Goal: Transaction & Acquisition: Purchase product/service

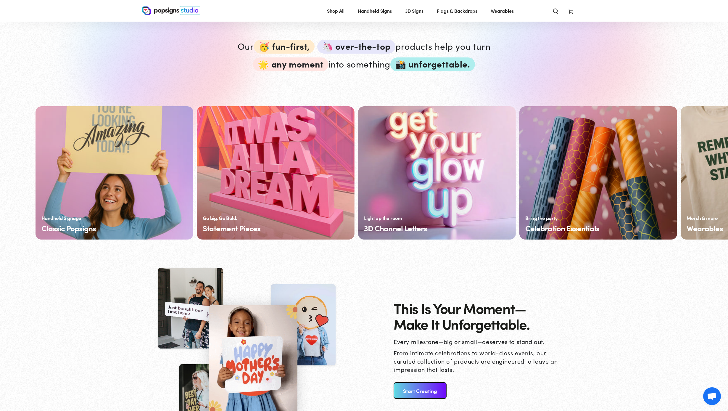
scroll to position [370, 0]
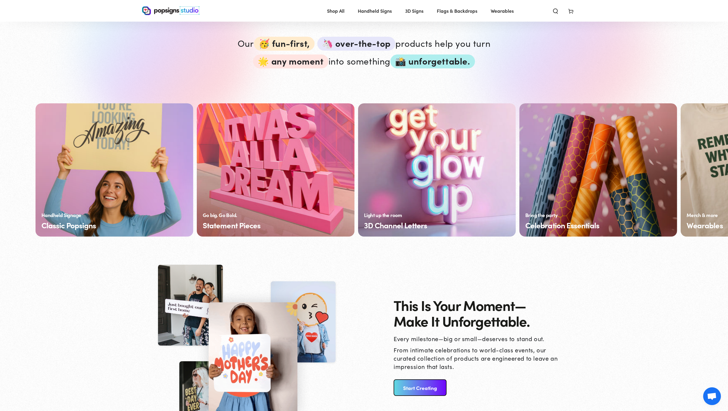
click at [424, 390] on link "Start Creating" at bounding box center [420, 387] width 53 height 17
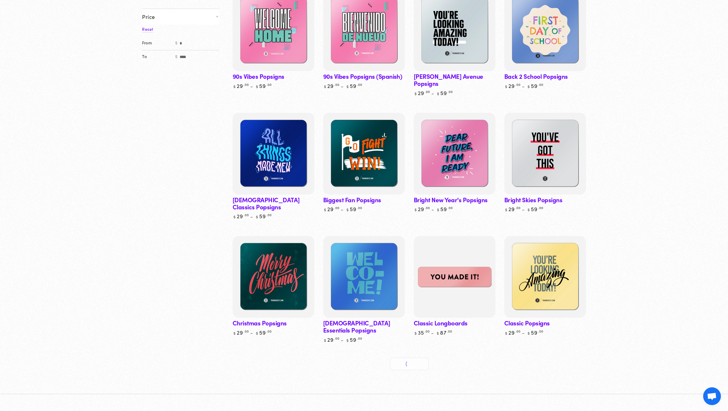
scroll to position [137, 0]
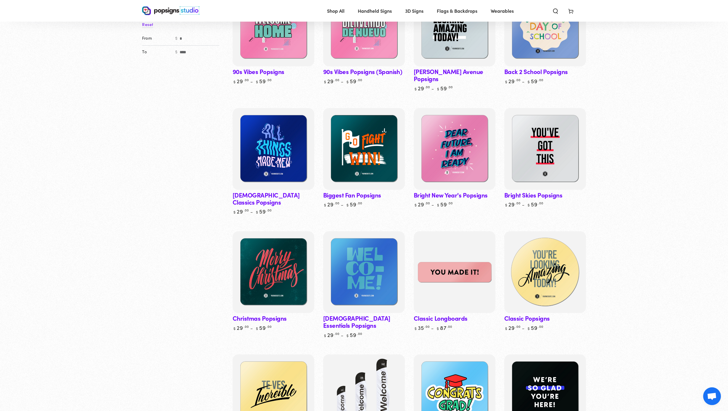
click at [536, 242] on img at bounding box center [545, 272] width 84 height 84
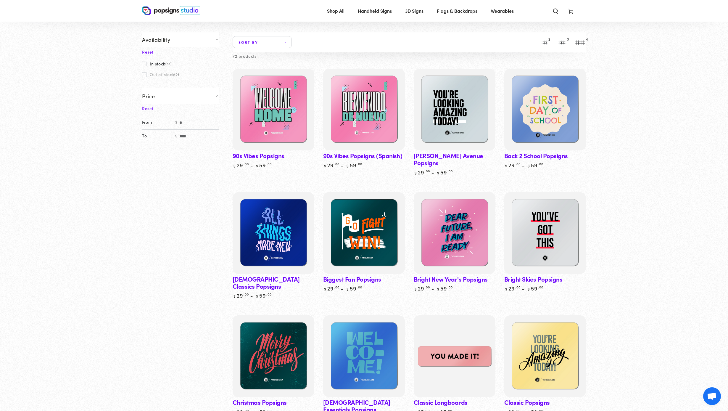
scroll to position [0, 0]
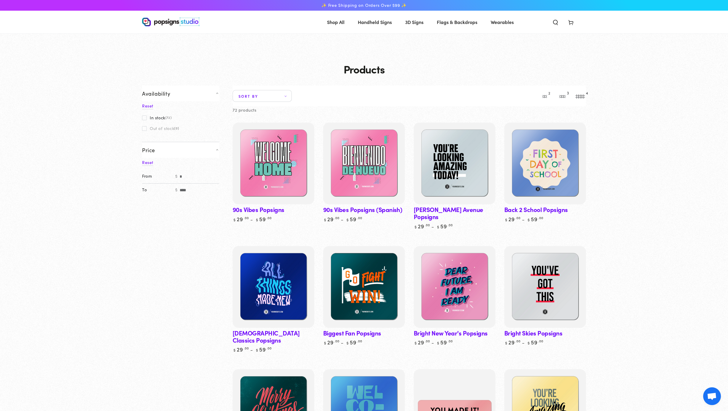
click at [570, 21] on use at bounding box center [571, 22] width 4 height 5
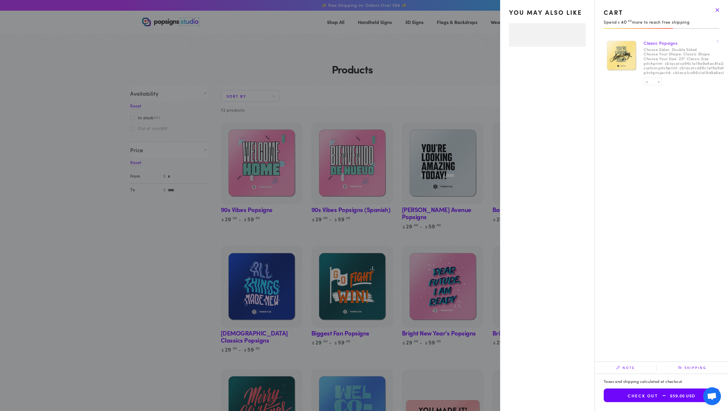
select select "**********"
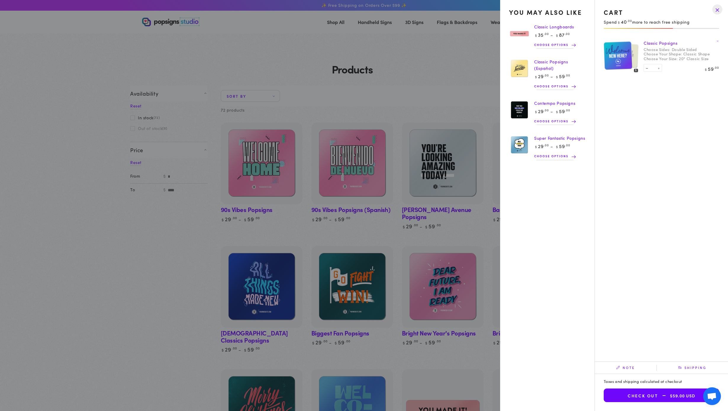
click at [714, 9] on drawer-close-button at bounding box center [717, 9] width 15 height 13
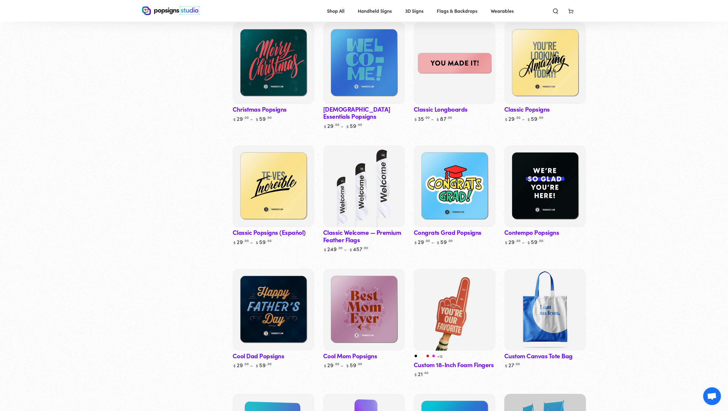
scroll to position [335, 0]
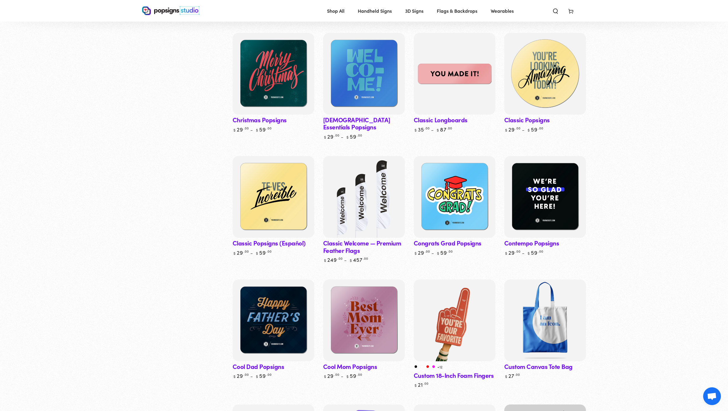
click at [529, 81] on img at bounding box center [545, 74] width 84 height 84
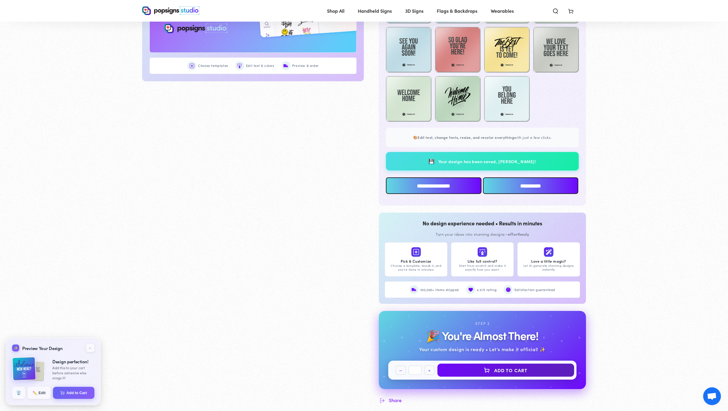
scroll to position [431, 0]
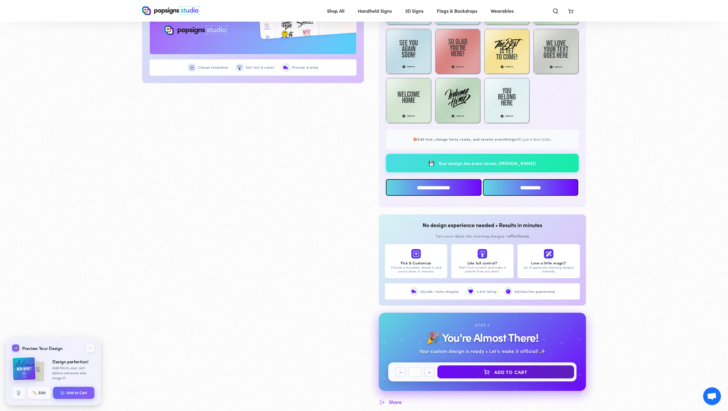
click at [465, 161] on span "Your design has been saved, yay!" at bounding box center [488, 163] width 98 height 6
click at [441, 184] on input "**********" at bounding box center [434, 187] width 96 height 17
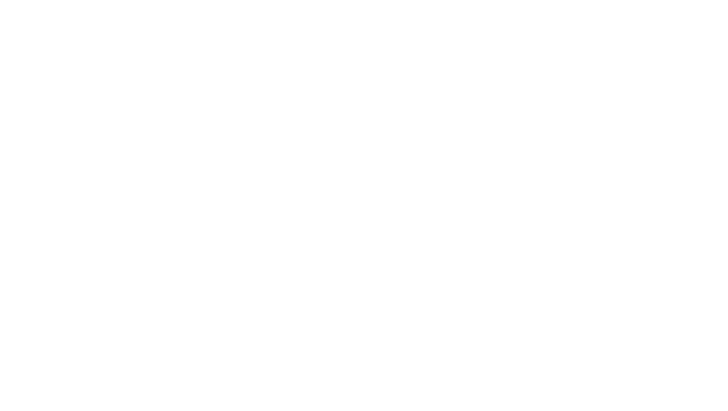
scroll to position [0, 0]
type textarea "An ancient tree with a door leading to a magical world"
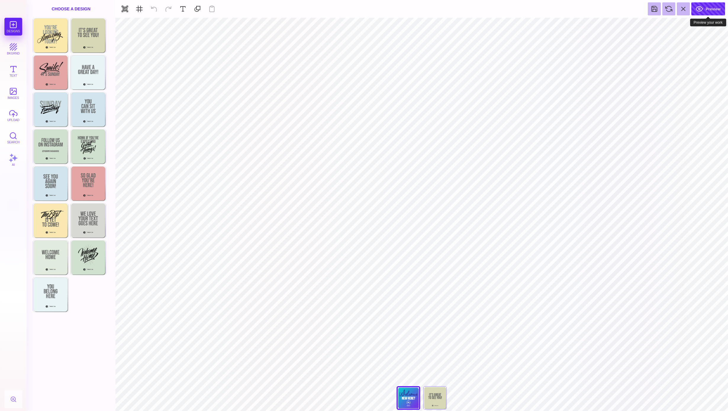
click at [709, 7] on button "Preview" at bounding box center [709, 8] width 34 height 13
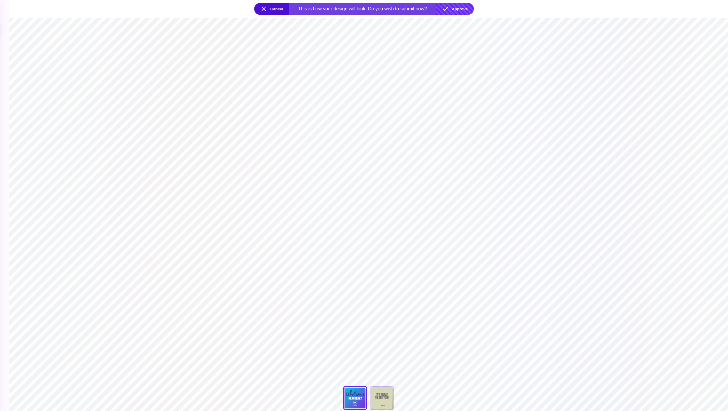
click at [458, 5] on button "Approve" at bounding box center [455, 9] width 38 height 12
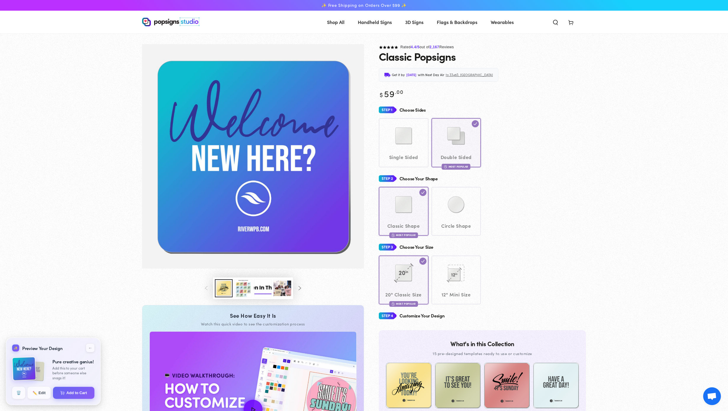
click at [420, 159] on div "Single Sided Double Sided Most Popular" at bounding box center [482, 142] width 207 height 49
click at [409, 154] on div "Single Sided Double Sided Most Popular" at bounding box center [482, 142] width 207 height 49
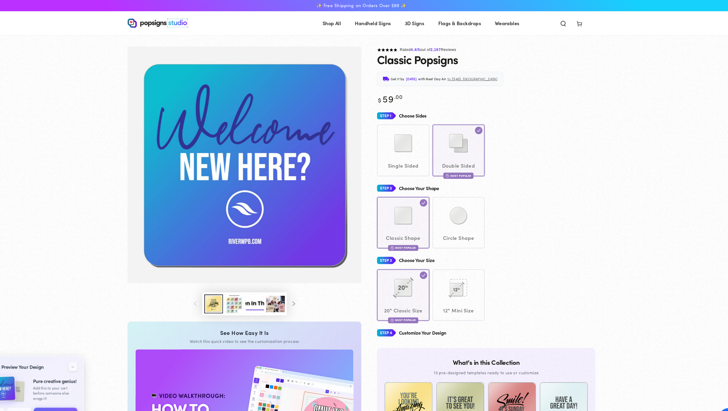
click at [409, 144] on div "Single Sided Double Sided Most Popular" at bounding box center [482, 142] width 207 height 49
click at [409, 158] on div "Single Sided Double Sided Most Popular" at bounding box center [482, 142] width 207 height 49
click at [403, 138] on div "Single Sided Double Sided Most Popular" at bounding box center [482, 142] width 207 height 49
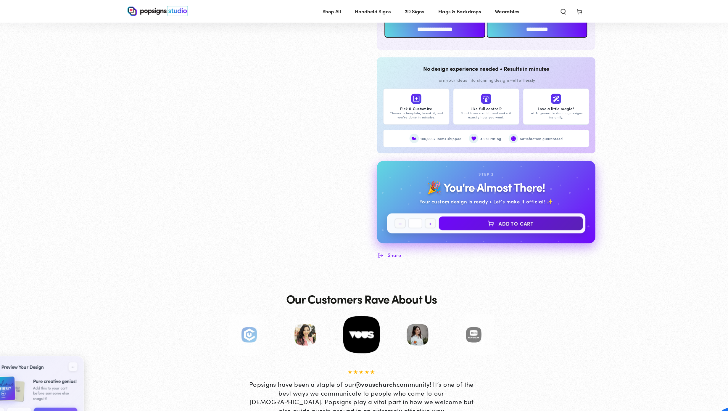
scroll to position [590, 0]
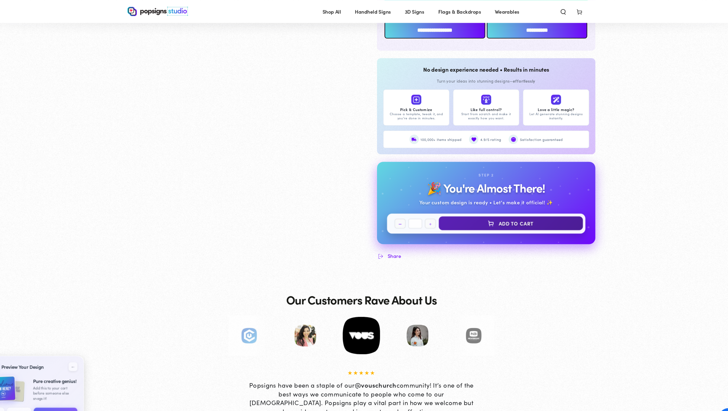
click at [481, 214] on button "Add to cart" at bounding box center [506, 211] width 137 height 13
select select "**********"
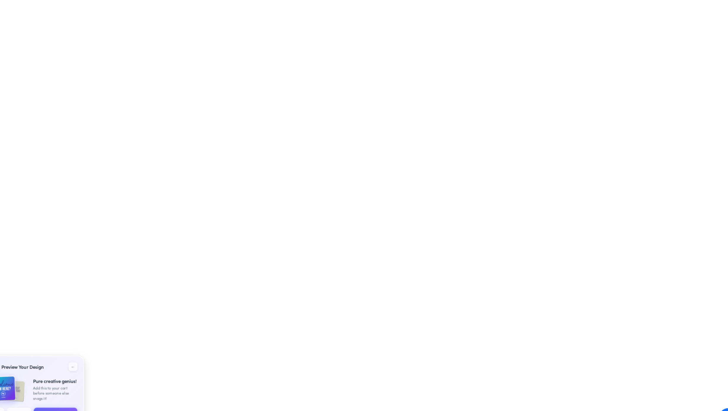
select select "**********"
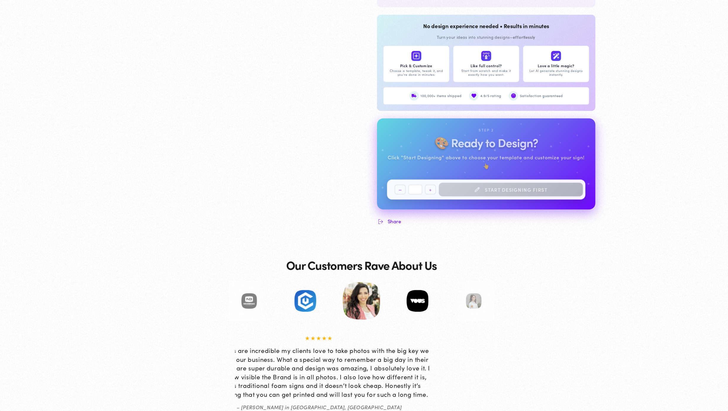
scroll to position [589, 0]
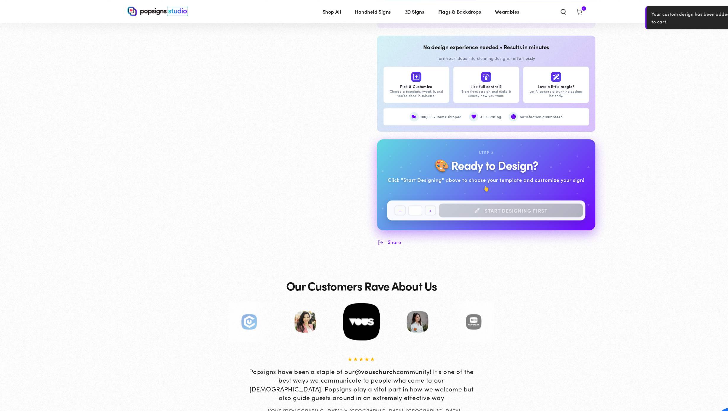
click at [571, 10] on icon at bounding box center [571, 11] width 6 height 6
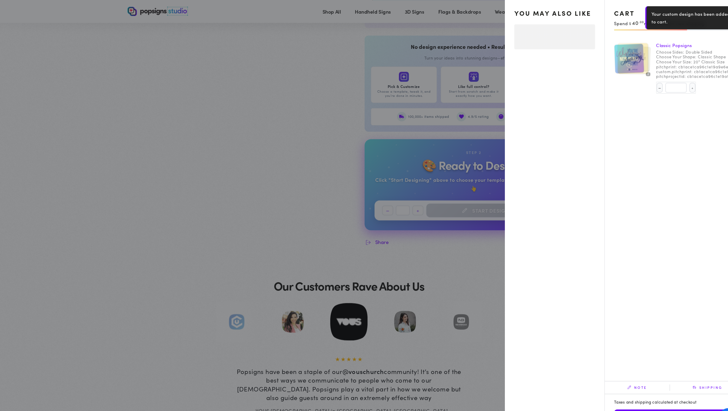
select select "**********"
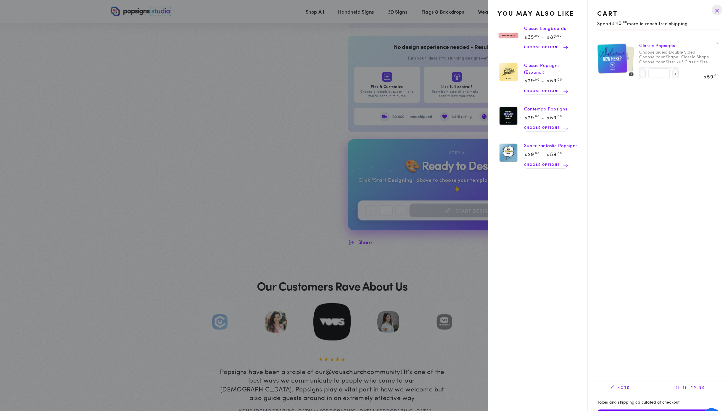
click at [634, 66] on img at bounding box center [626, 55] width 25 height 25
click at [654, 43] on link "Classic Popsigns" at bounding box center [661, 43] width 34 height 6
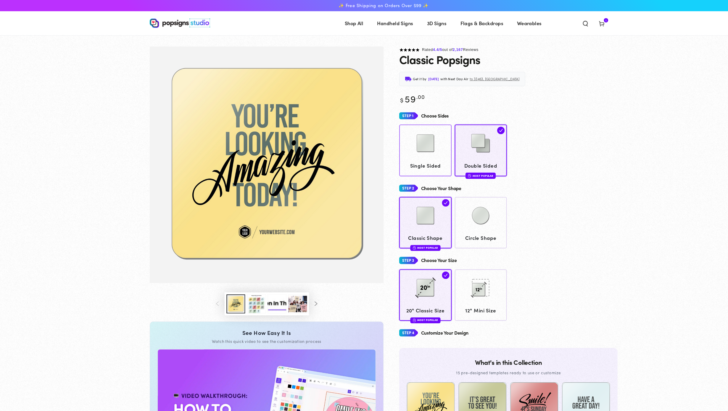
click at [391, 128] on img at bounding box center [404, 136] width 30 height 30
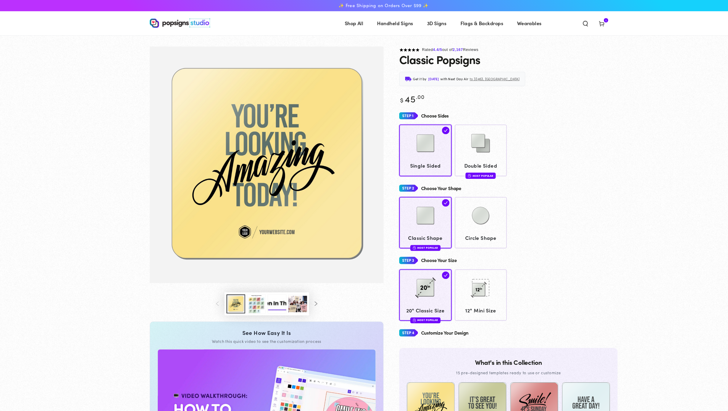
click at [531, 200] on div "Classic Shape Most Popular Circle Shape" at bounding box center [482, 211] width 207 height 49
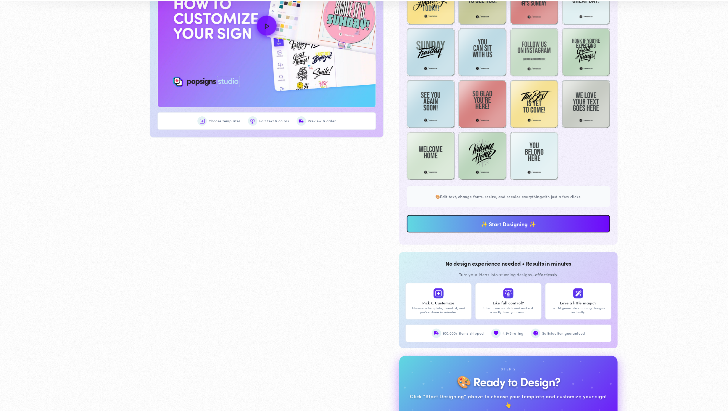
scroll to position [364, 0]
click at [520, 234] on link "✨ Start Designing ✨" at bounding box center [482, 232] width 193 height 17
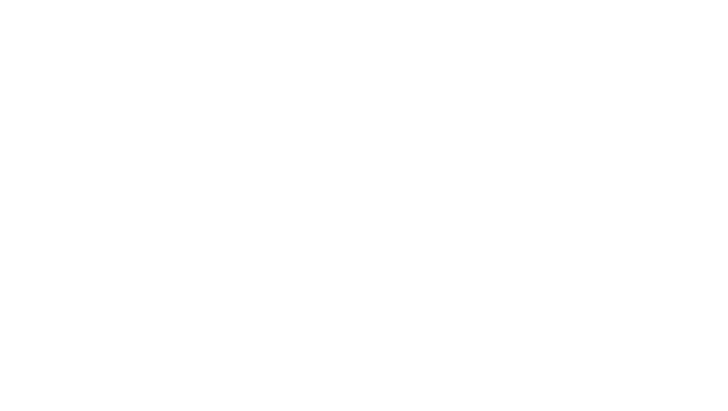
scroll to position [0, 0]
type textarea "An ancient tree with a door leading to a magical world"
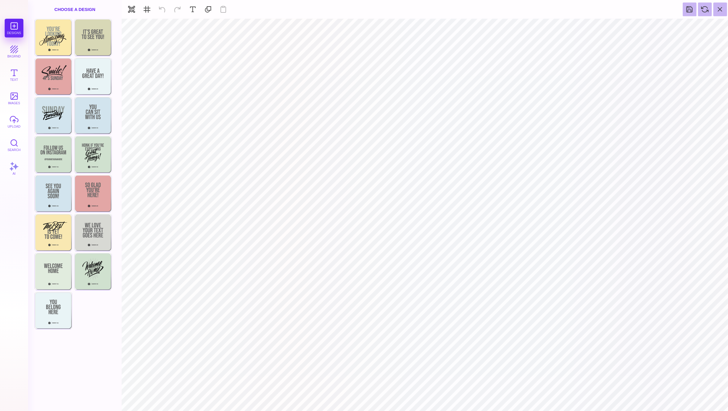
click at [80, 8] on div "Choose A Design" at bounding box center [71, 9] width 89 height 18
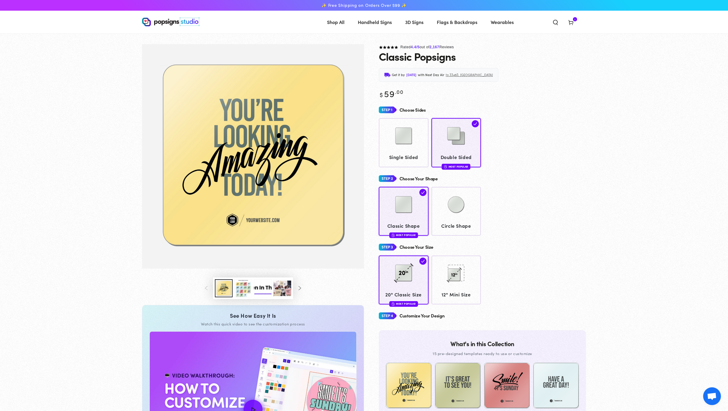
click at [573, 22] on icon at bounding box center [571, 22] width 6 height 6
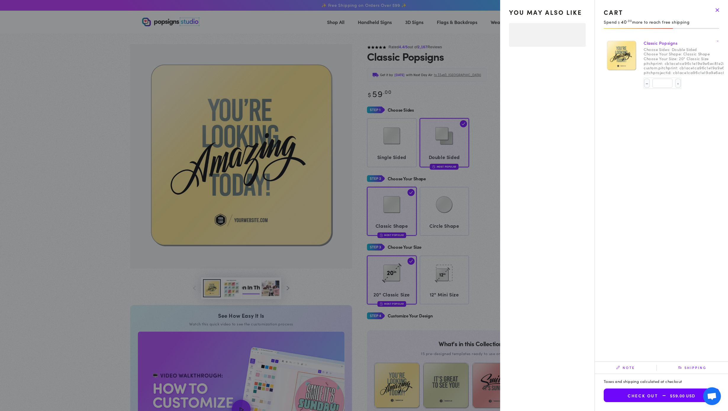
select select "**********"
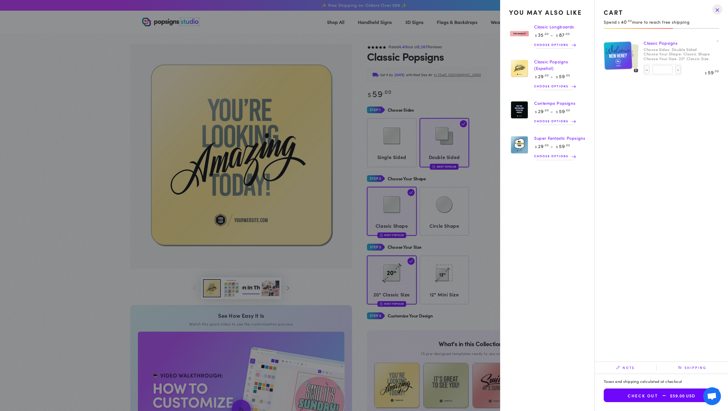
click at [717, 7] on drawer-close-button at bounding box center [717, 9] width 15 height 13
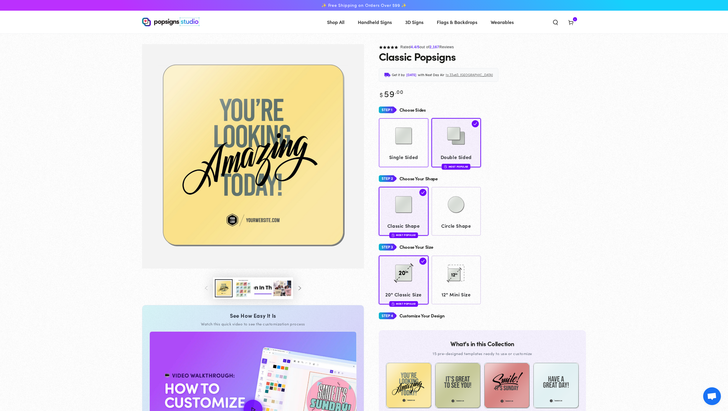
click at [404, 151] on div at bounding box center [404, 137] width 44 height 30
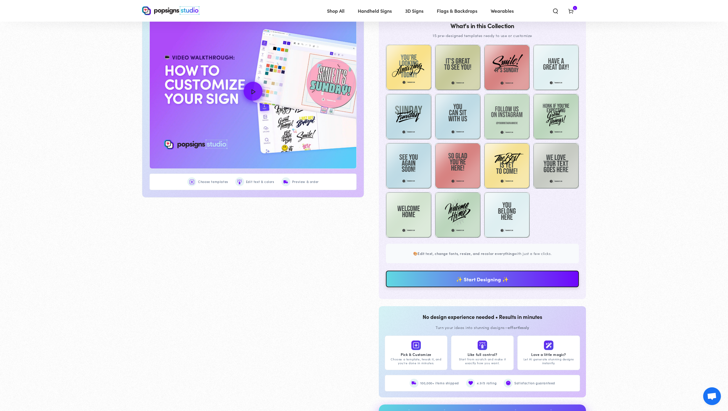
scroll to position [316, 0]
click at [475, 277] on link "✨ Start Designing ✨" at bounding box center [482, 279] width 193 height 17
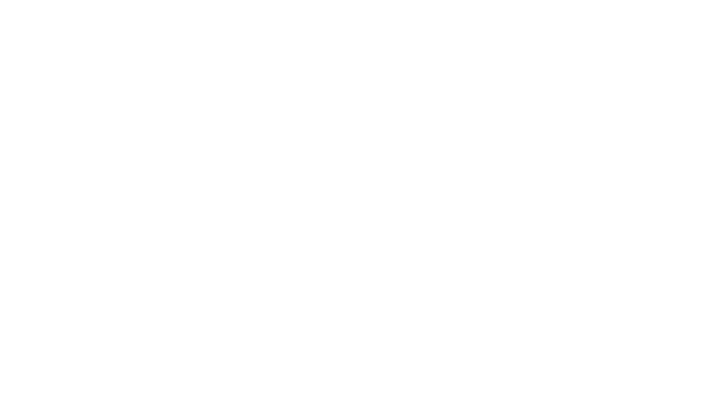
scroll to position [0, 0]
type textarea "An ancient tree with a door leading to a magical world"
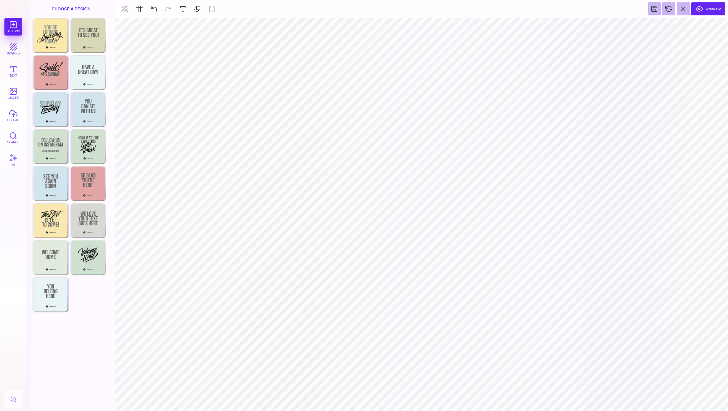
type input "#8F9895"
type textarea "*********"
type textarea "*******"
click at [537, 28] on div "Bebas Neue" at bounding box center [549, 25] width 47 height 11
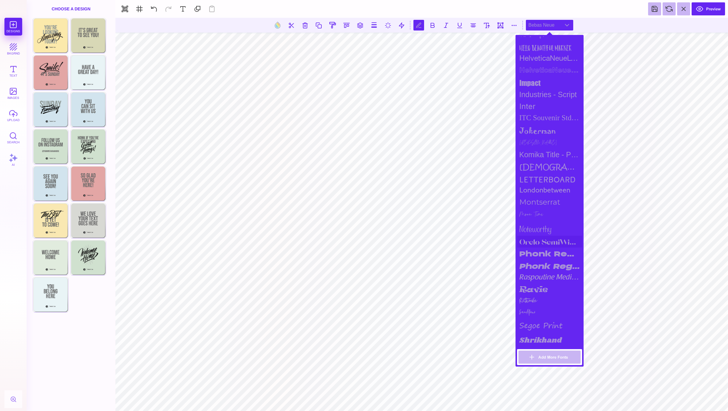
scroll to position [407, 0]
click at [542, 312] on div "Sandstone" at bounding box center [549, 311] width 65 height 11
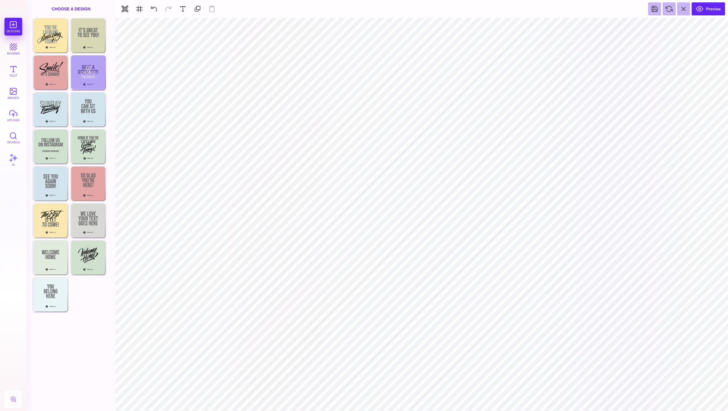
type input "#FBE9AB"
click at [67, 8] on div "Choose A Design" at bounding box center [71, 9] width 89 height 18
click at [20, 50] on button "bkgrnd" at bounding box center [13, 49] width 18 height 18
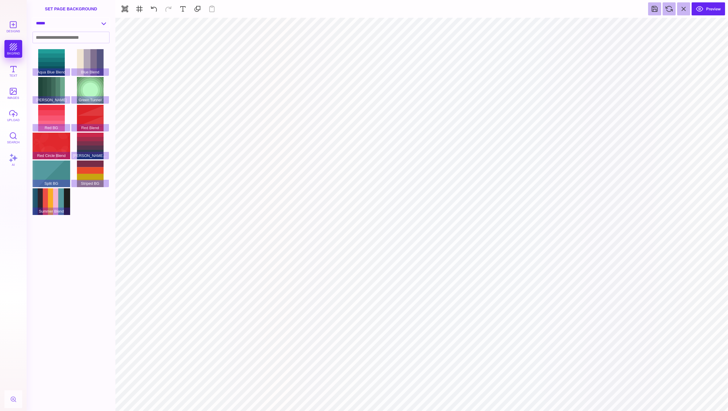
click at [68, 24] on select "**********" at bounding box center [71, 23] width 76 height 10
select select "**********"
click at [33, 18] on select "**********" at bounding box center [71, 23] width 76 height 10
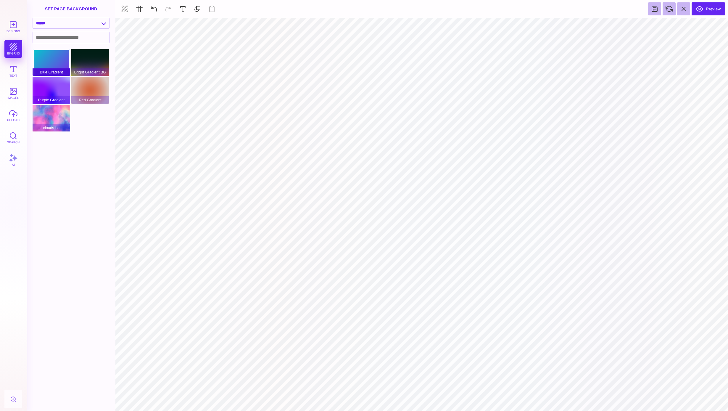
click at [57, 62] on div "Blue Gradient" at bounding box center [52, 62] width 38 height 27
type input "#8F9895"
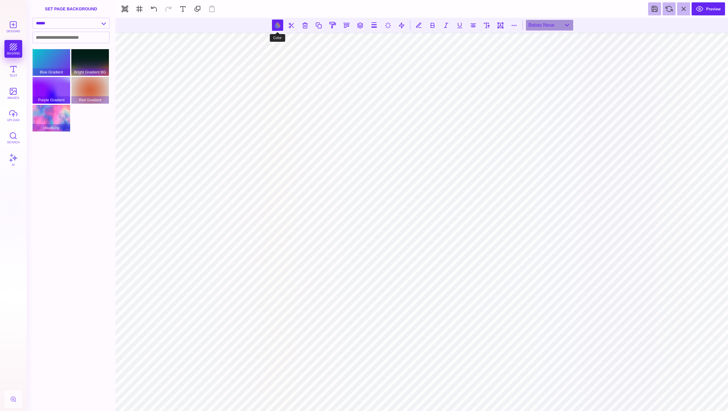
click at [276, 29] on button at bounding box center [277, 25] width 11 height 11
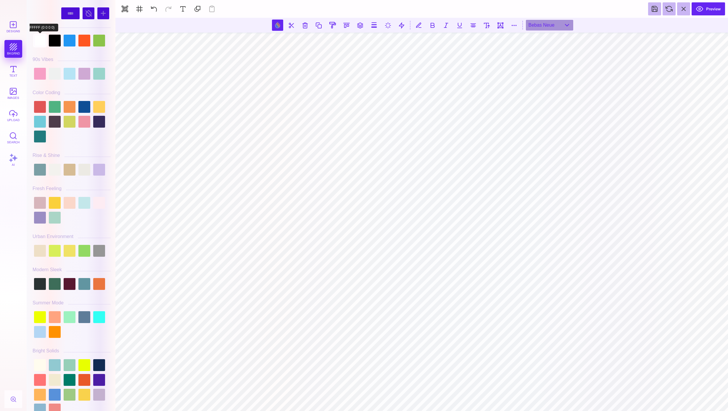
click at [39, 42] on div at bounding box center [40, 41] width 12 height 12
click at [41, 40] on div at bounding box center [40, 41] width 12 height 12
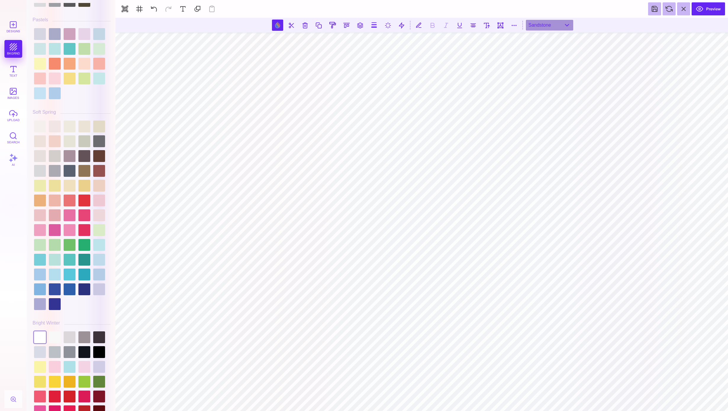
scroll to position [957, 0]
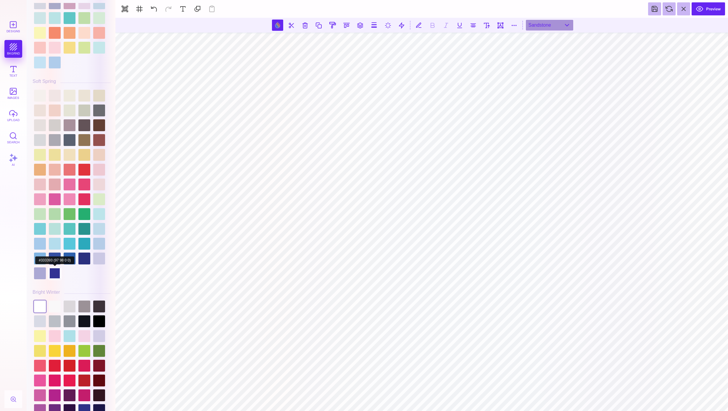
click at [56, 270] on div at bounding box center [55, 273] width 12 height 12
click at [86, 261] on div at bounding box center [84, 259] width 12 height 12
click at [54, 267] on div at bounding box center [55, 273] width 12 height 12
click at [55, 272] on div at bounding box center [55, 273] width 12 height 12
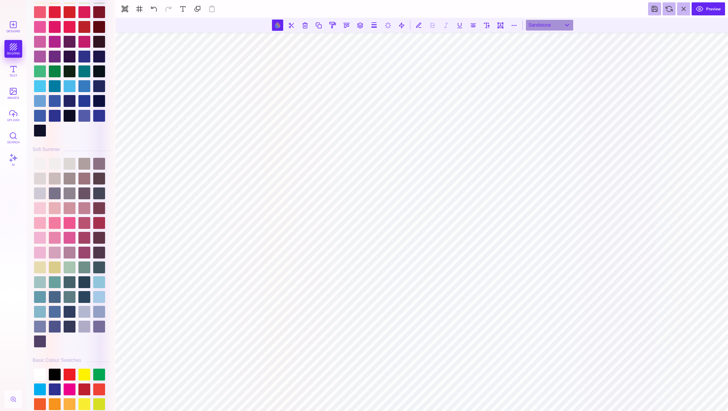
scroll to position [1320, 0]
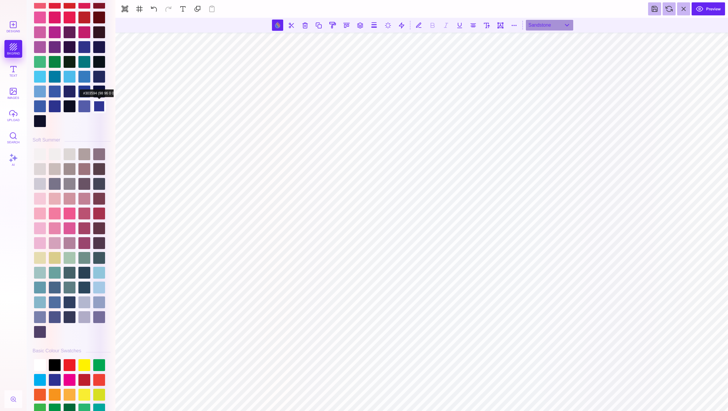
click at [99, 110] on div at bounding box center [99, 106] width 12 height 12
type input "#303594"
click at [17, 112] on button "upload" at bounding box center [13, 116] width 18 height 18
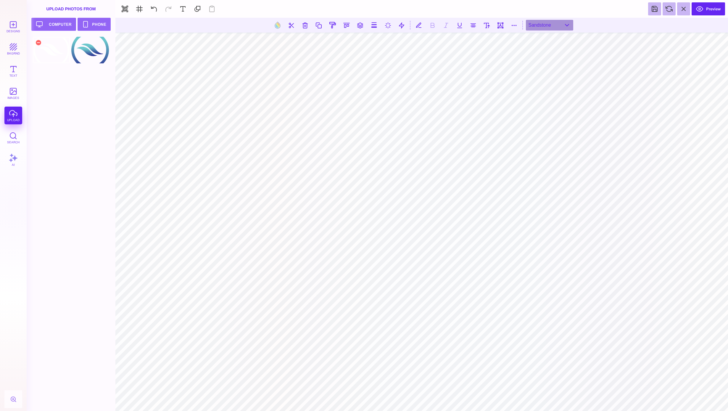
click at [54, 52] on div at bounding box center [52, 50] width 38 height 27
click at [155, 9] on button at bounding box center [153, 8] width 13 height 13
click at [155, 8] on button at bounding box center [153, 8] width 13 height 13
click at [152, 11] on button at bounding box center [153, 8] width 13 height 13
type input "#000000"
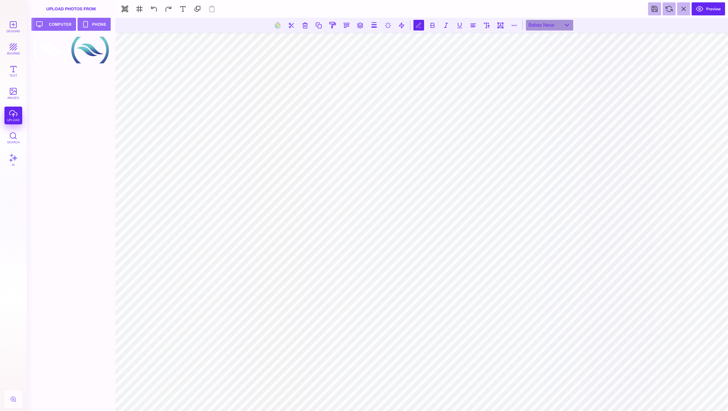
scroll to position [0, 1]
type textarea "**********"
type input "#000000"
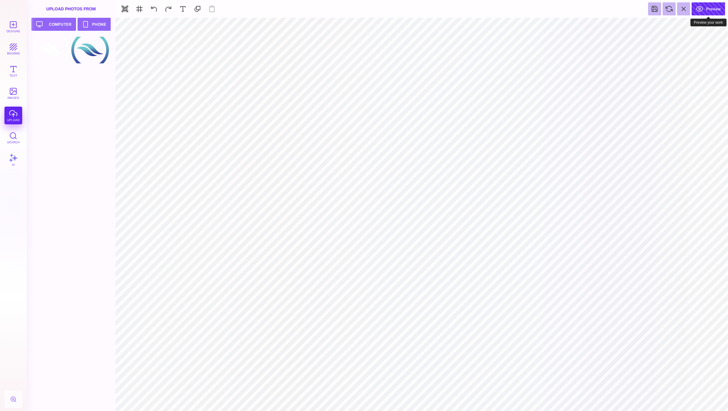
click at [717, 11] on button "Preview" at bounding box center [708, 8] width 33 height 13
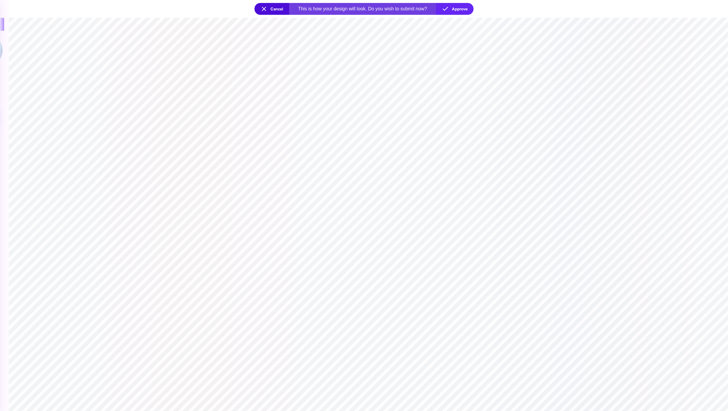
click at [267, 7] on button "Cancel" at bounding box center [272, 9] width 35 height 12
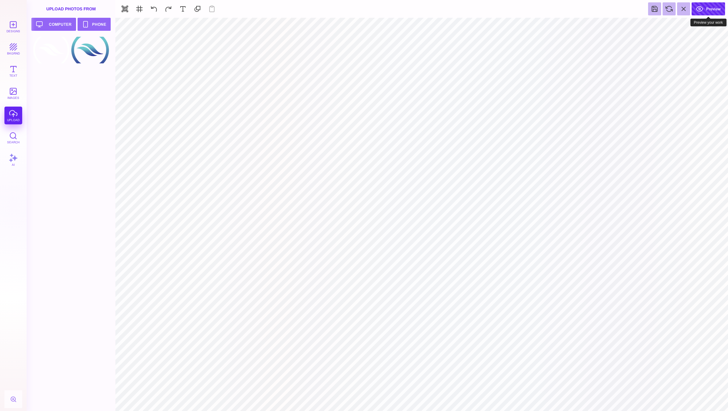
click at [708, 7] on button "Preview" at bounding box center [708, 8] width 33 height 13
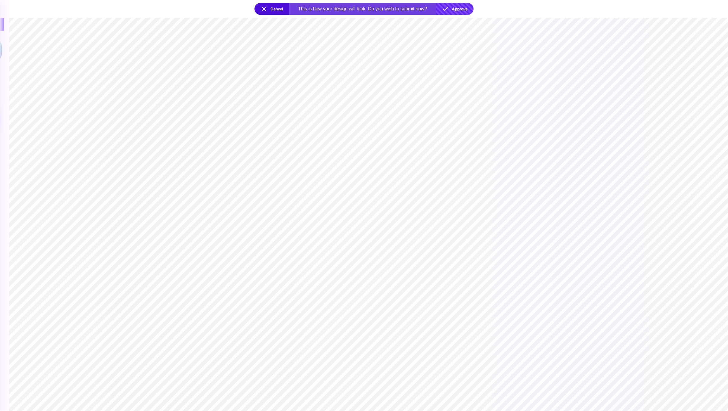
click at [460, 12] on button "Approve" at bounding box center [455, 9] width 38 height 12
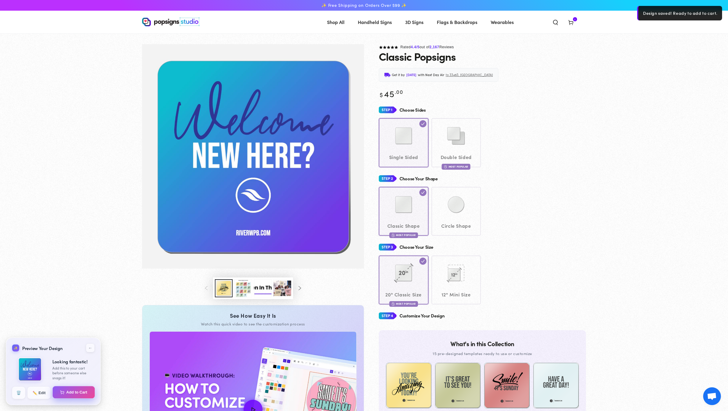
click at [89, 388] on button "Add to Cart" at bounding box center [74, 392] width 42 height 12
select select "**********"
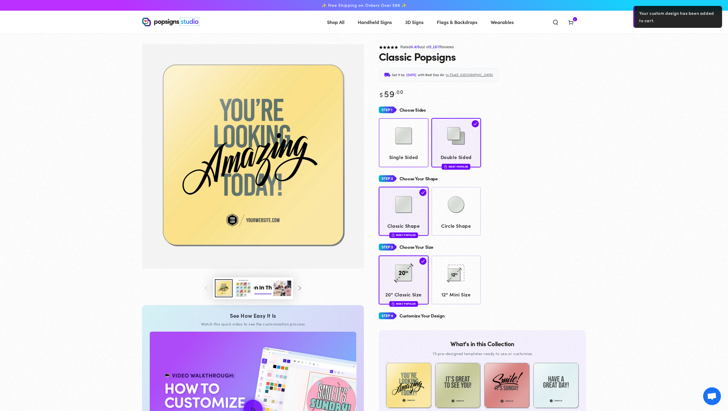
click at [399, 144] on img at bounding box center [404, 136] width 30 height 30
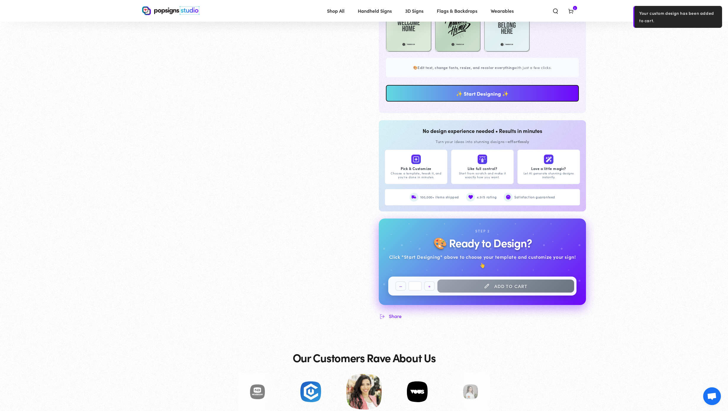
scroll to position [508, 0]
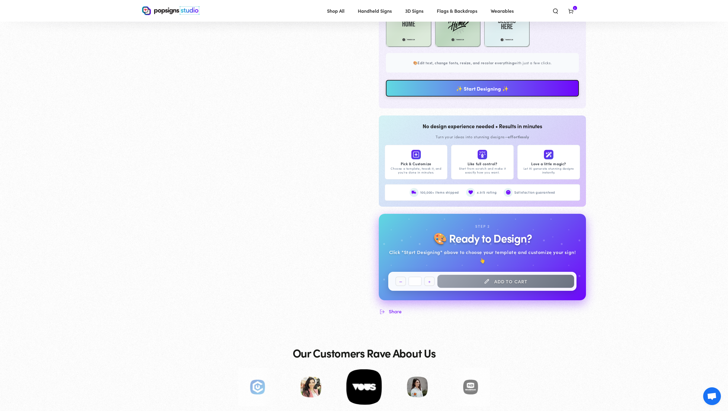
click at [460, 86] on link "✨ Start Designing ✨" at bounding box center [482, 88] width 193 height 17
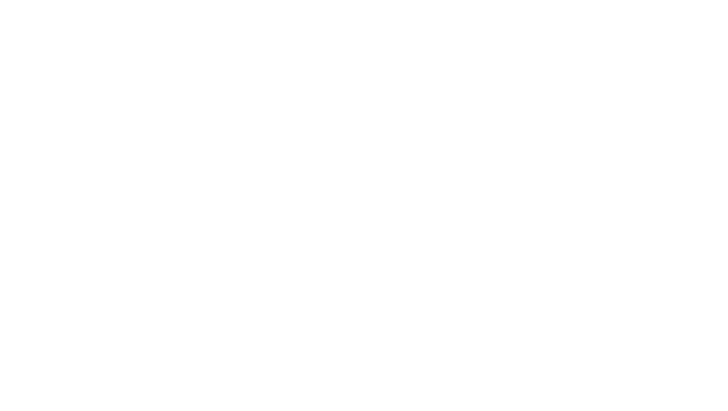
scroll to position [0, 0]
type textarea "An ancient tree with a door leading to a magical world"
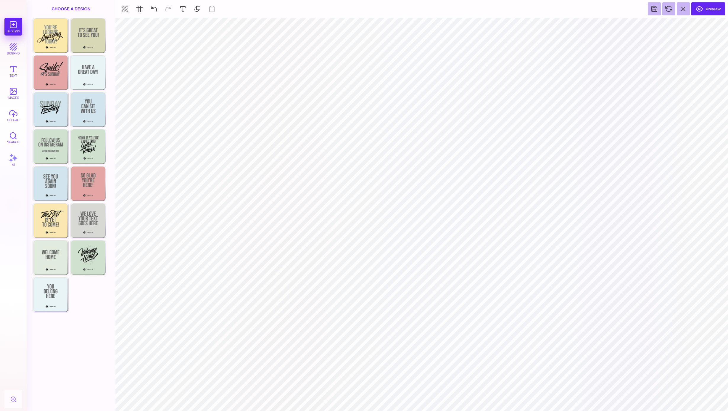
type input "#505050"
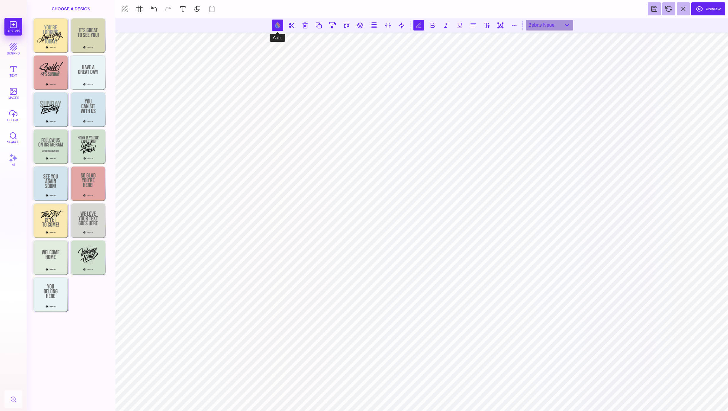
type textarea "**********"
click at [279, 29] on button at bounding box center [277, 25] width 11 height 11
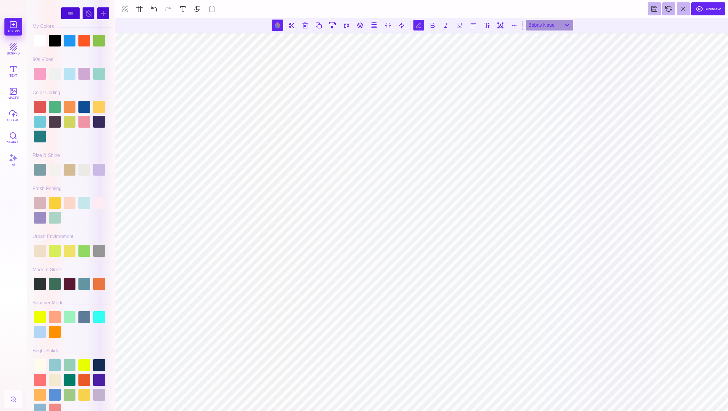
click at [46, 40] on div at bounding box center [72, 40] width 78 height 15
click at [41, 41] on div at bounding box center [40, 41] width 12 height 12
type input "#FFFFFF"
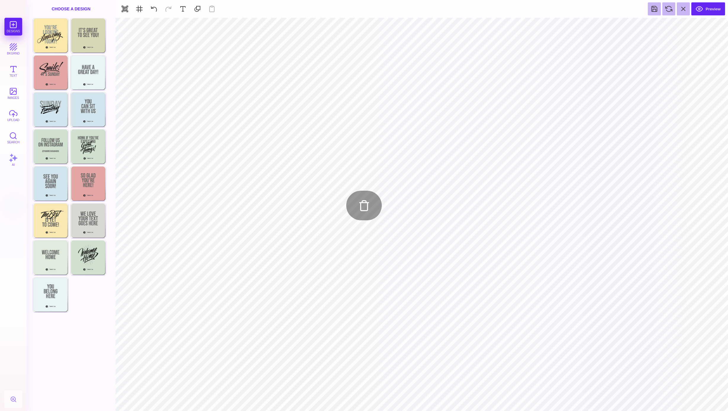
type input "#8F9895"
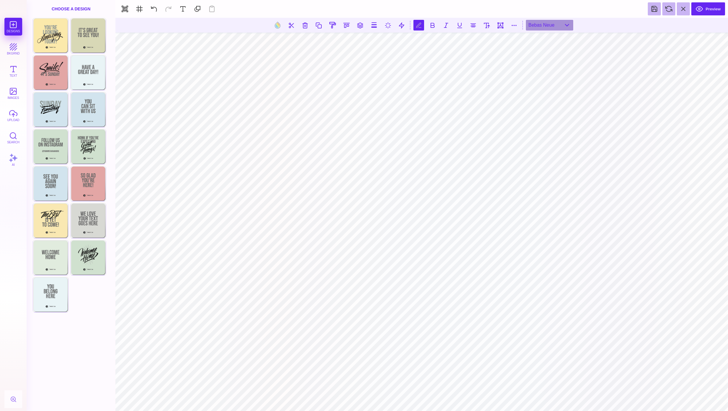
scroll to position [0, 1]
type textarea "**********"
click at [553, 27] on div "Bebas Neue" at bounding box center [549, 25] width 47 height 11
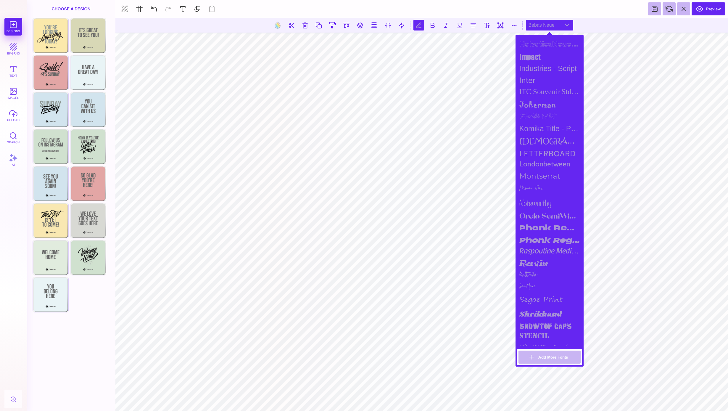
scroll to position [436, 0]
click at [534, 278] on div "Sandstone" at bounding box center [549, 282] width 65 height 11
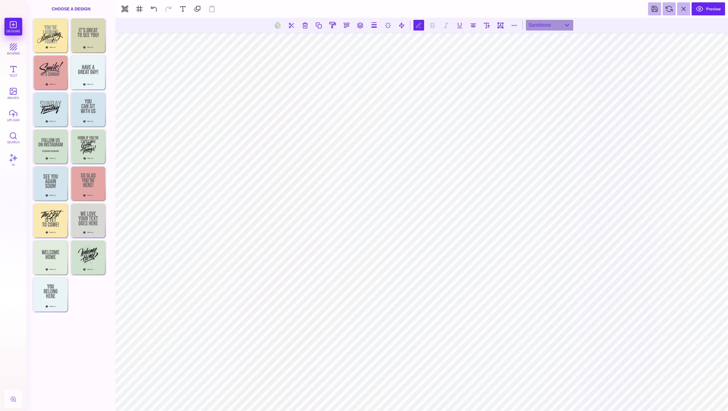
type textarea "**********"
click at [565, 22] on div "Sandstone" at bounding box center [549, 25] width 47 height 11
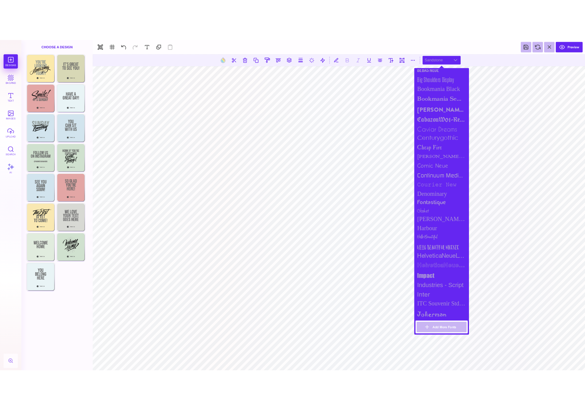
scroll to position [197, 0]
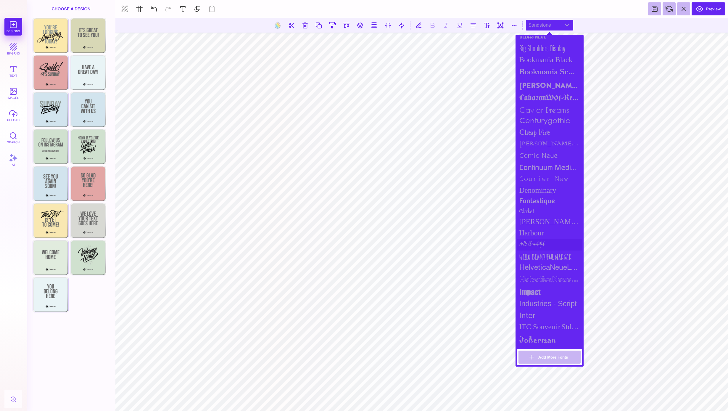
click at [549, 245] on div "Hello Beautiful" at bounding box center [549, 245] width 65 height 12
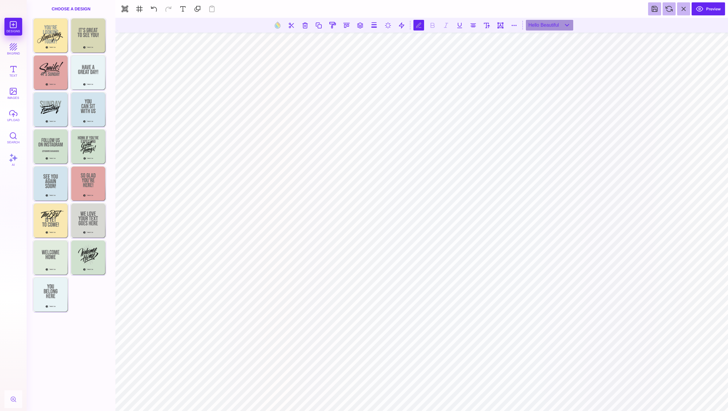
type textarea "**********"
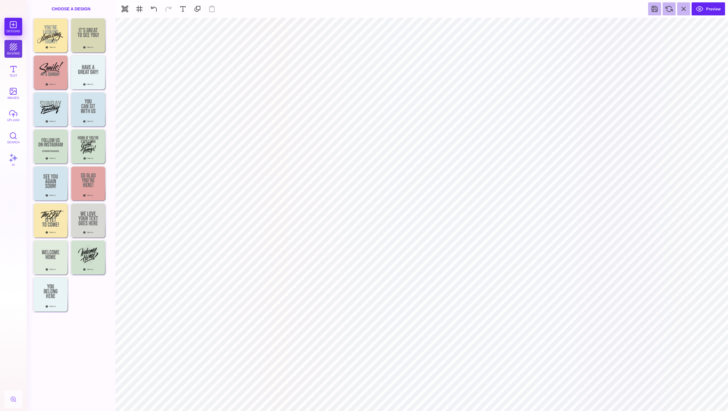
click at [14, 48] on button "bkgrnd" at bounding box center [13, 49] width 18 height 18
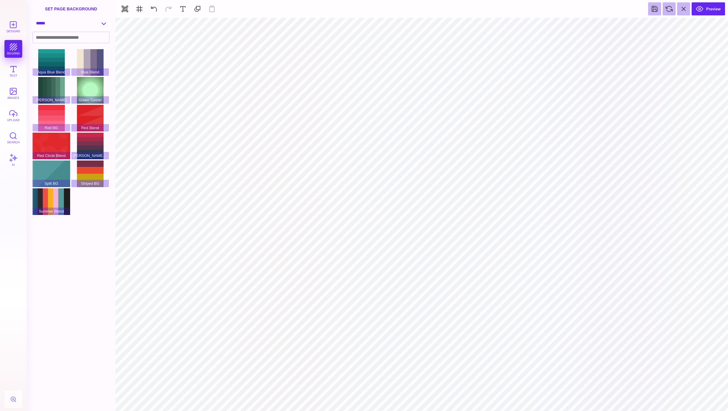
click at [46, 24] on select "**********" at bounding box center [71, 23] width 76 height 10
select select "**********"
click at [33, 18] on select "**********" at bounding box center [71, 23] width 76 height 10
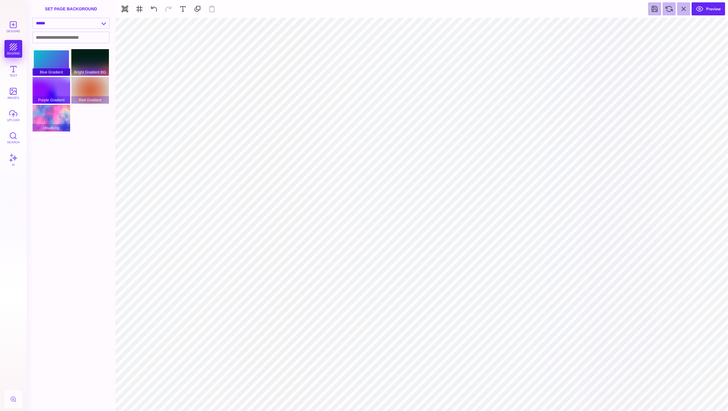
click at [49, 60] on div "Blue Gradient" at bounding box center [52, 62] width 38 height 27
type input "#8F9895"
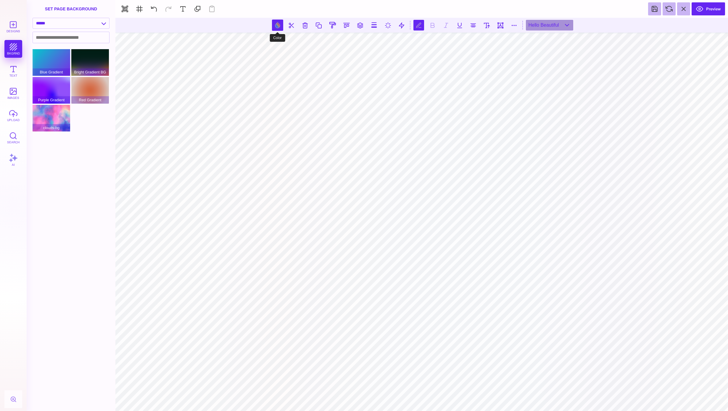
click at [277, 28] on button at bounding box center [277, 25] width 11 height 11
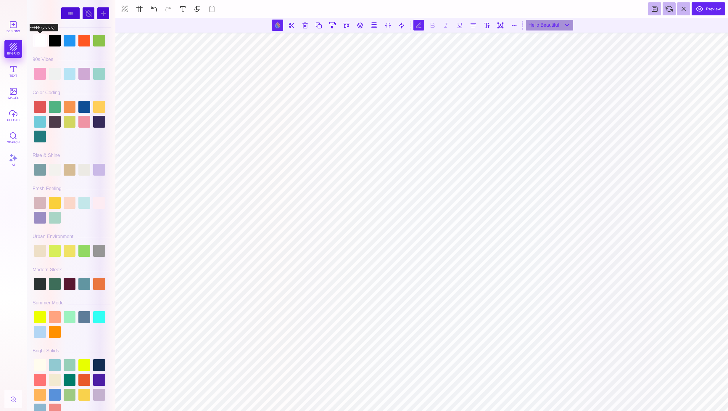
click at [39, 40] on div at bounding box center [40, 41] width 12 height 12
type input "#FFFFFF"
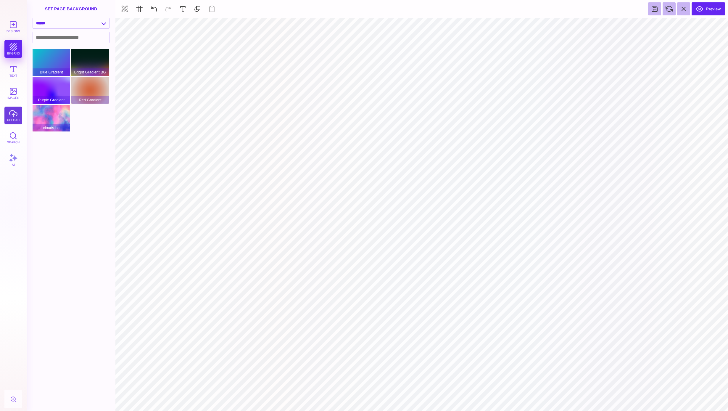
click at [13, 114] on button "upload" at bounding box center [13, 116] width 18 height 18
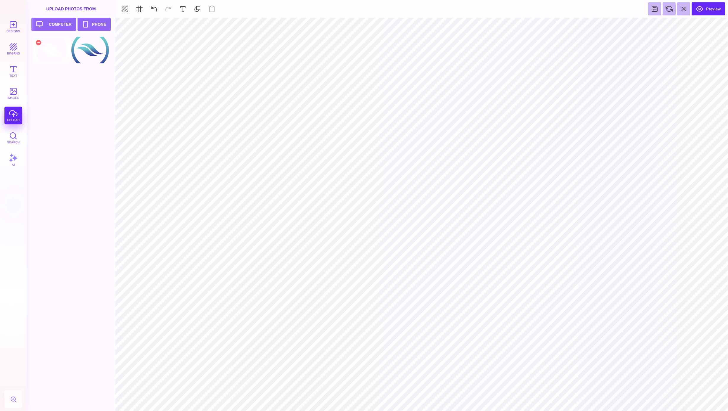
click at [45, 57] on div at bounding box center [52, 50] width 38 height 27
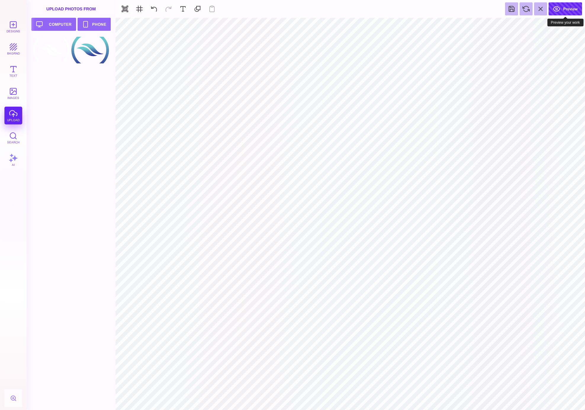
click at [564, 4] on button "Preview" at bounding box center [565, 8] width 33 height 13
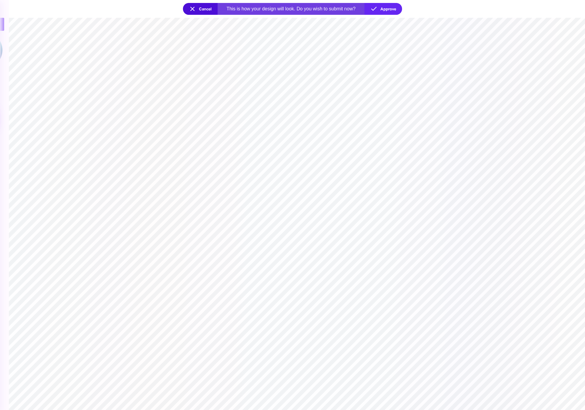
click at [199, 9] on button "Cancel" at bounding box center [200, 9] width 35 height 12
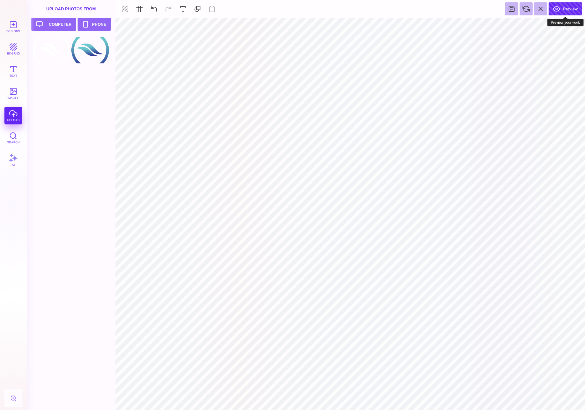
click at [562, 8] on button "Preview" at bounding box center [565, 8] width 33 height 13
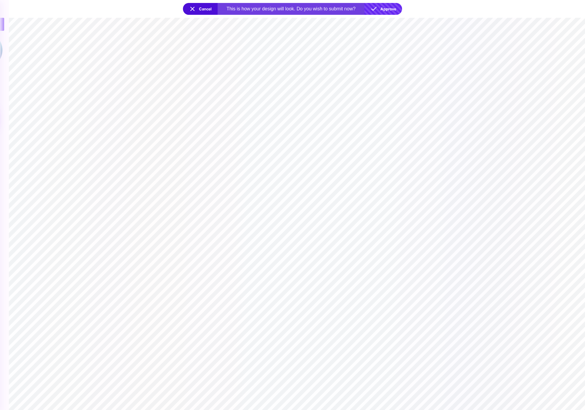
click at [382, 13] on button "Approve" at bounding box center [384, 9] width 38 height 12
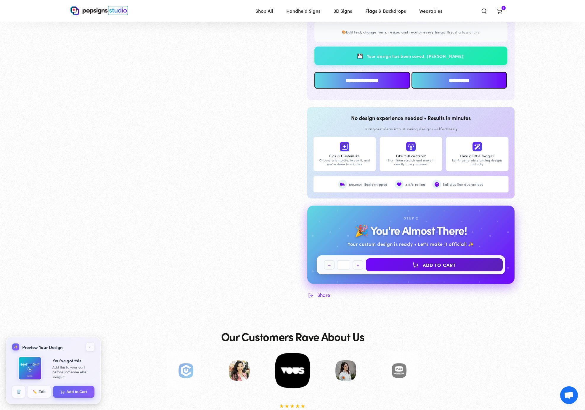
scroll to position [451, 0]
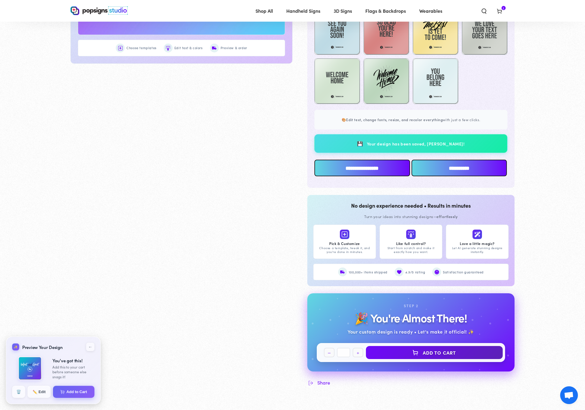
click at [386, 162] on input "**********" at bounding box center [362, 168] width 96 height 17
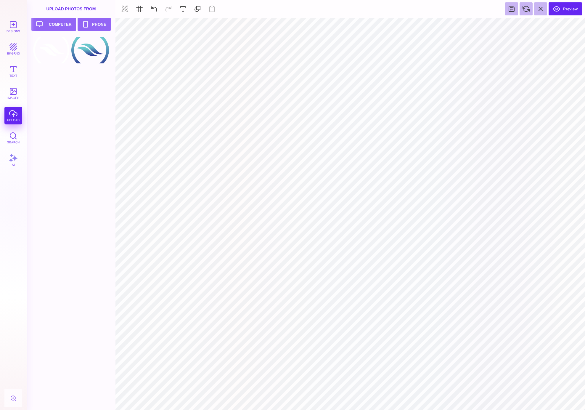
type input "#FFFFFF"
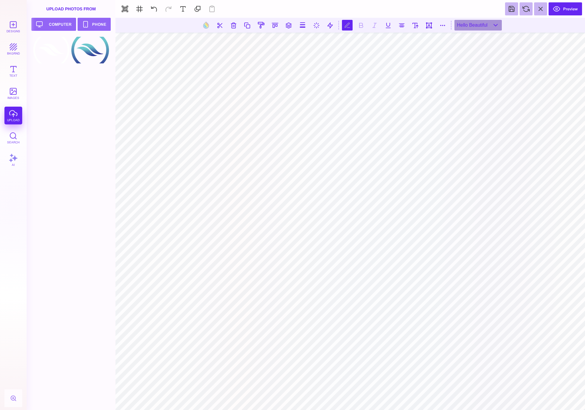
scroll to position [0, 1]
click at [203, 25] on button at bounding box center [205, 25] width 11 height 11
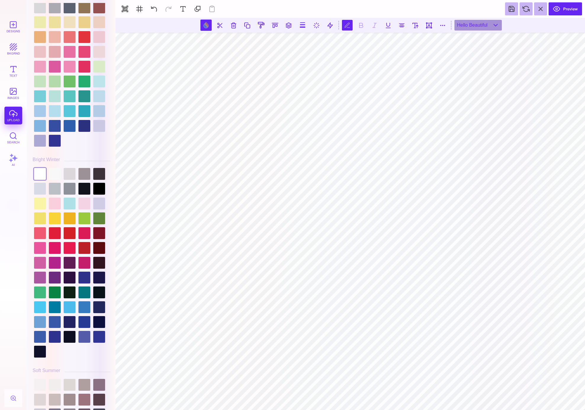
scroll to position [1086, 0]
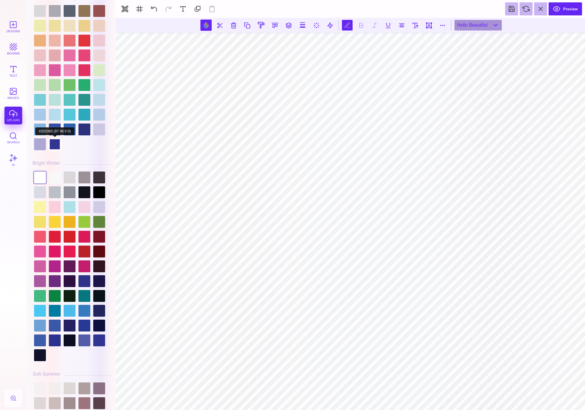
click at [57, 144] on div at bounding box center [55, 144] width 12 height 12
type input "#333393"
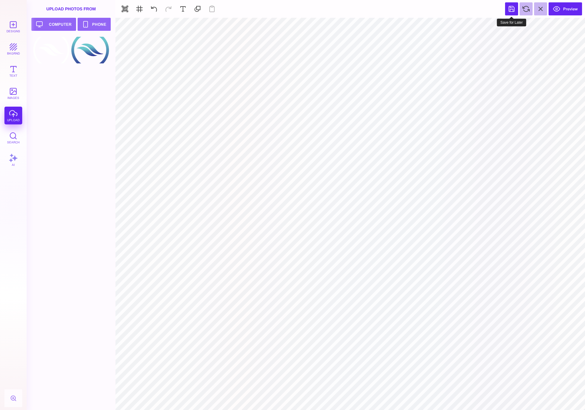
click at [513, 13] on button at bounding box center [511, 8] width 13 height 13
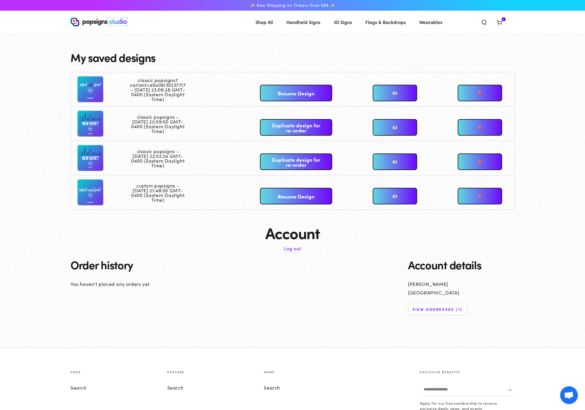
click at [289, 251] on link "Log out" at bounding box center [292, 248] width 17 height 9
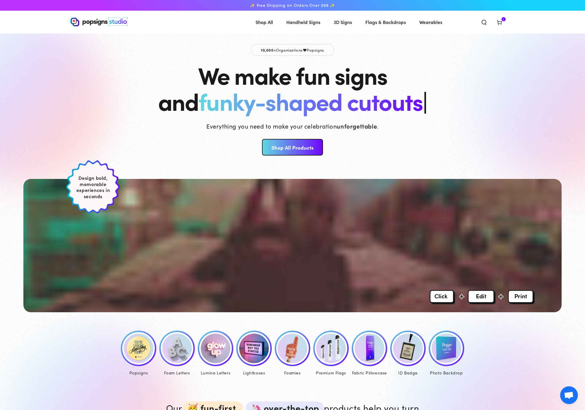
click at [501, 20] on icon at bounding box center [500, 22] width 6 height 6
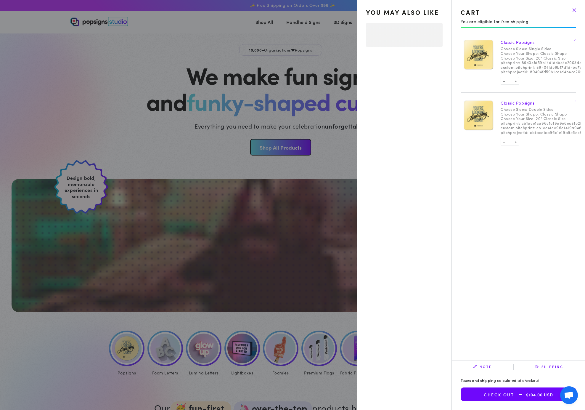
select select "**********"
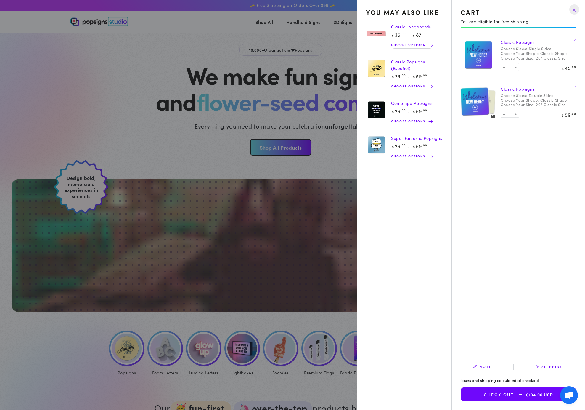
click at [577, 8] on drawer-close-button at bounding box center [574, 9] width 15 height 13
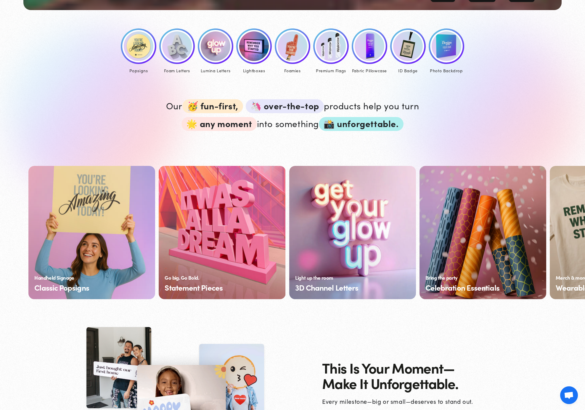
scroll to position [381, 0]
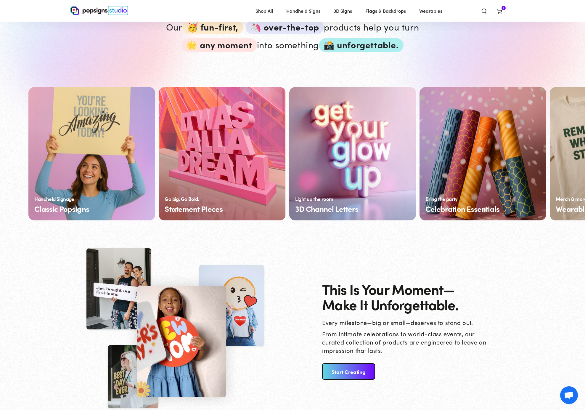
click at [499, 12] on icon at bounding box center [500, 11] width 6 height 6
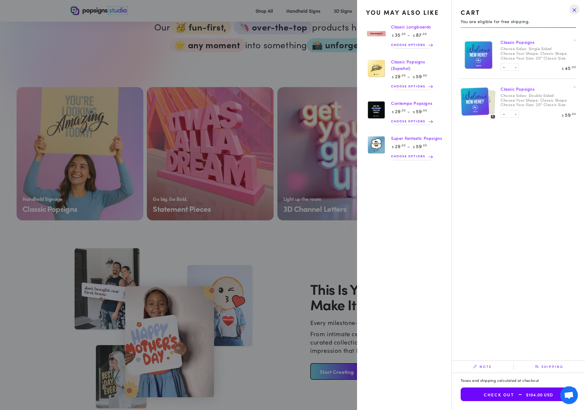
click at [427, 89] on link "Choose options" at bounding box center [412, 86] width 42 height 8
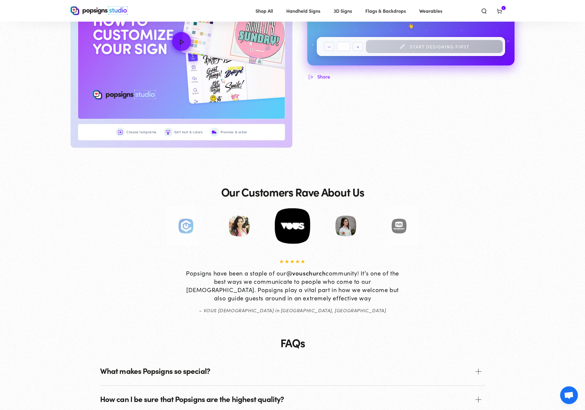
scroll to position [237, 0]
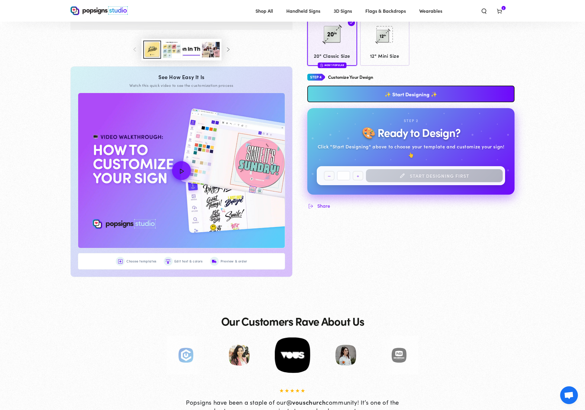
click at [413, 89] on link "✨ Start Designing ✨" at bounding box center [410, 94] width 207 height 17
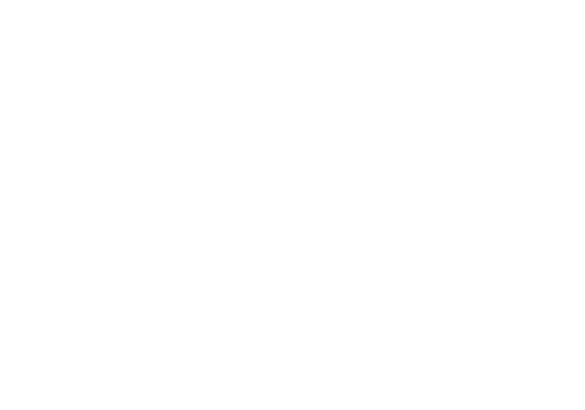
scroll to position [0, 0]
type textarea "An ancient tree with a door leading to a magical world"
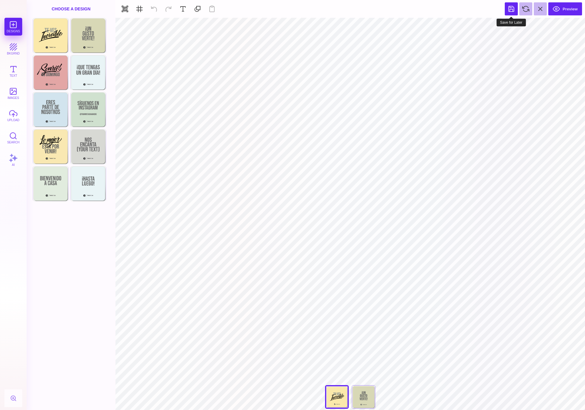
click at [509, 9] on button at bounding box center [511, 8] width 13 height 13
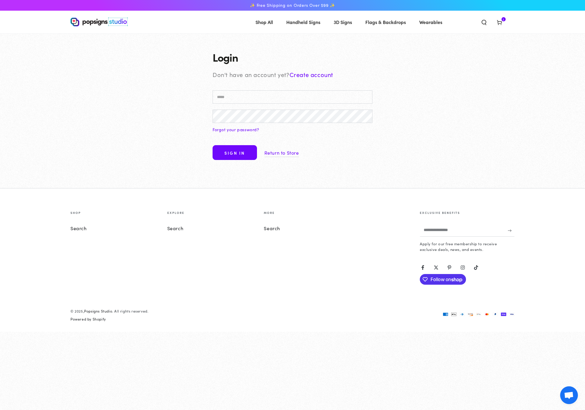
click at [310, 98] on input "Email" at bounding box center [293, 96] width 160 height 13
type input "**********"
click at [243, 149] on button "Sign in" at bounding box center [235, 152] width 44 height 15
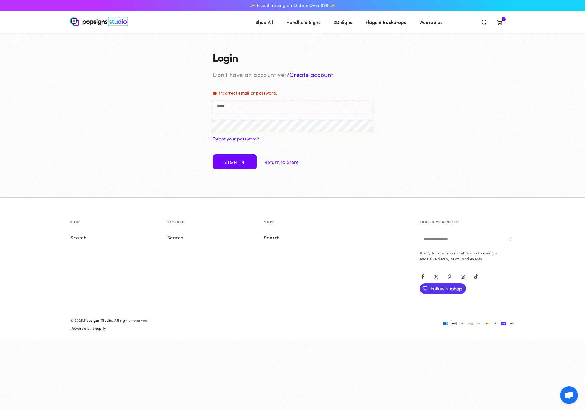
click at [250, 118] on form "Incorrect email or password. Email Incorrect email or password. Password Forgot…" at bounding box center [293, 131] width 160 height 83
click at [249, 110] on input "Email Incorrect email or password." at bounding box center [293, 105] width 160 height 13
type input "**********"
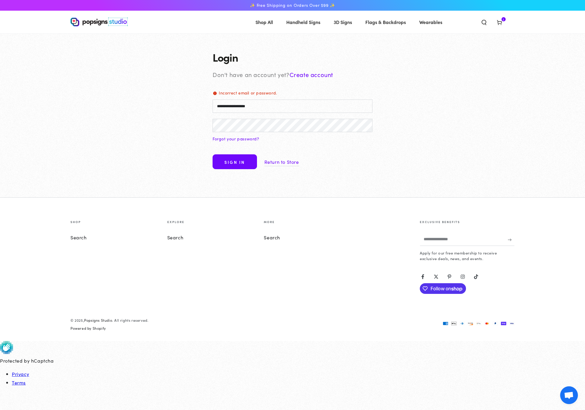
click at [197, 120] on div "**********" at bounding box center [292, 115] width 585 height 164
click at [197, 161] on div "**********" at bounding box center [292, 115] width 585 height 164
click at [225, 162] on button "Sign in" at bounding box center [235, 161] width 44 height 15
click at [500, 24] on icon at bounding box center [500, 22] width 6 height 6
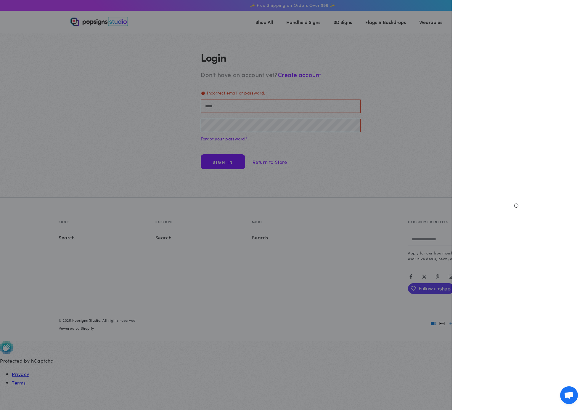
select select "**********"
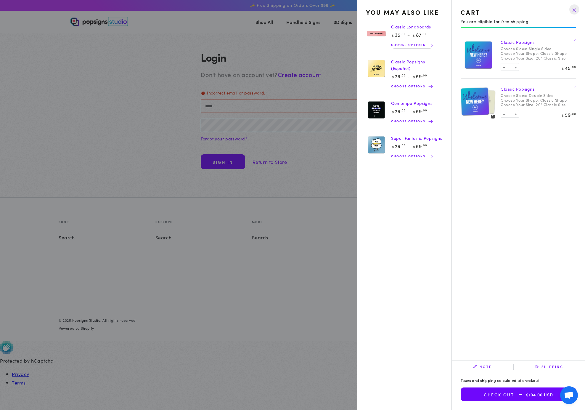
click at [506, 113] on button "Decrease quantity for Classic Popsigns" at bounding box center [504, 114] width 6 height 6
type input "*"
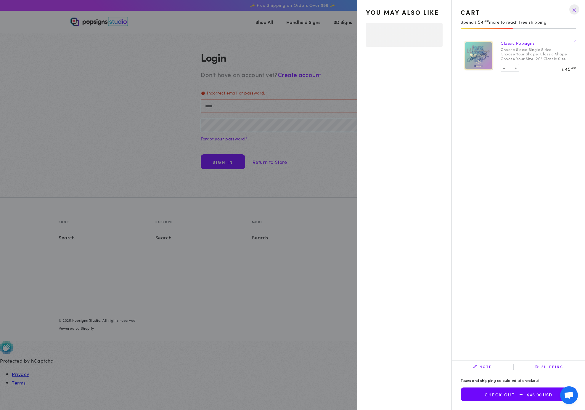
select select "**********"
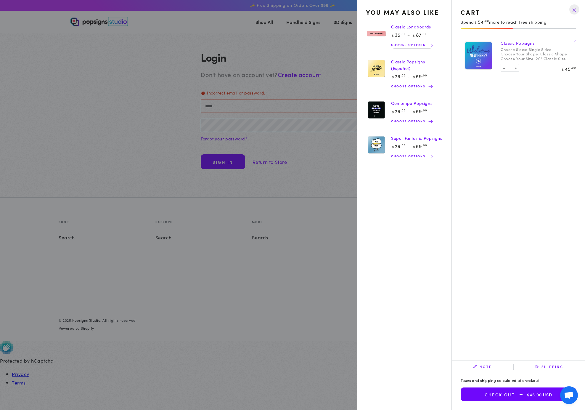
click at [492, 28] on summary "Cart 1 1 item" at bounding box center [499, 21] width 15 height 13
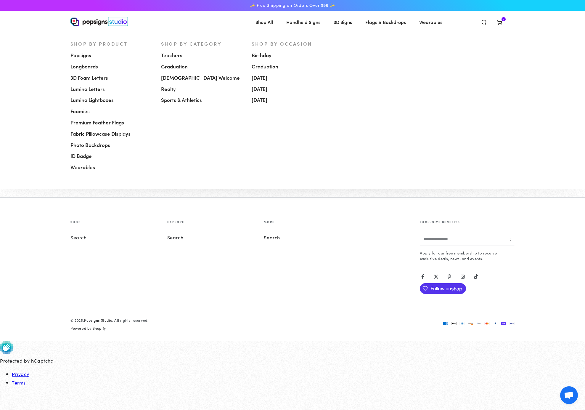
click at [269, 18] on span "Shop All" at bounding box center [264, 22] width 17 height 9
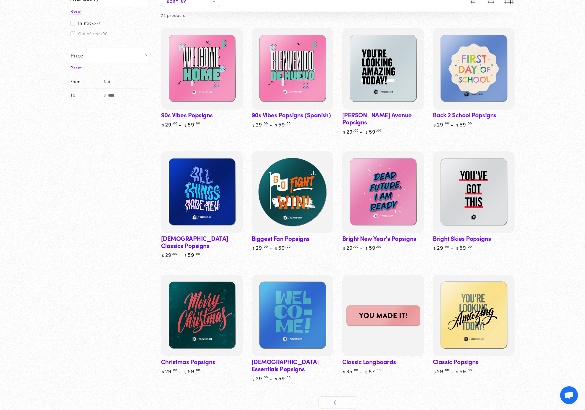
scroll to position [108, 0]
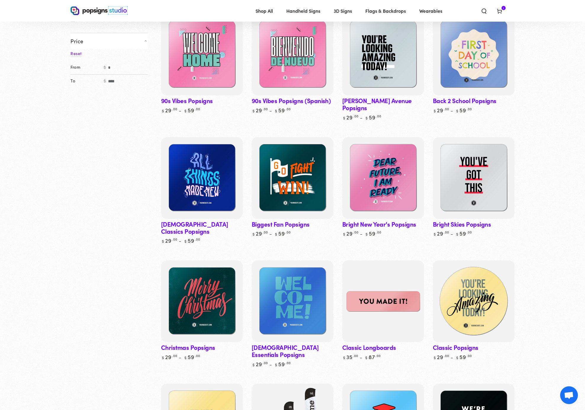
click at [480, 304] on img at bounding box center [474, 301] width 84 height 84
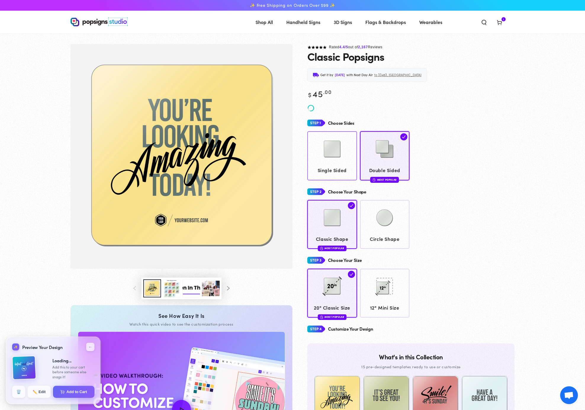
click at [350, 157] on link "Single Sided" at bounding box center [332, 155] width 50 height 49
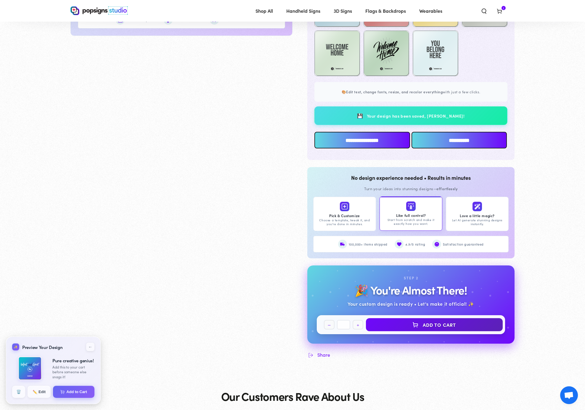
scroll to position [490, 0]
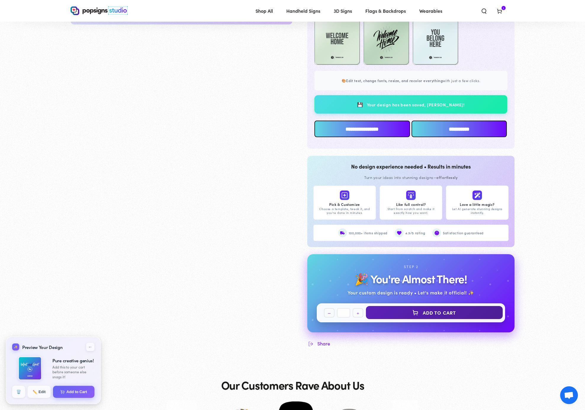
click at [423, 316] on button "Add to Cart" at bounding box center [434, 312] width 137 height 13
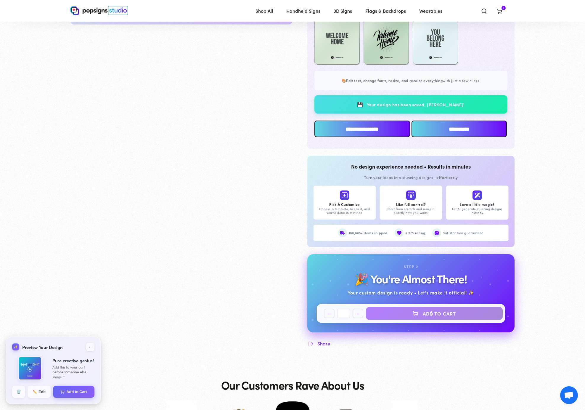
select select "**********"
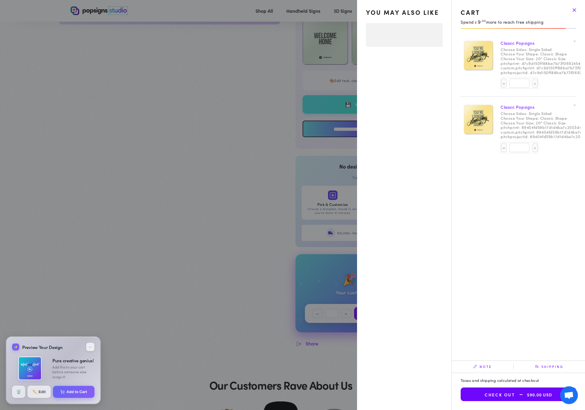
select select "**********"
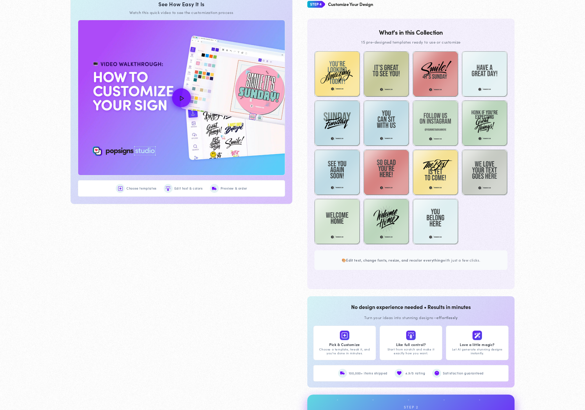
scroll to position [70, 0]
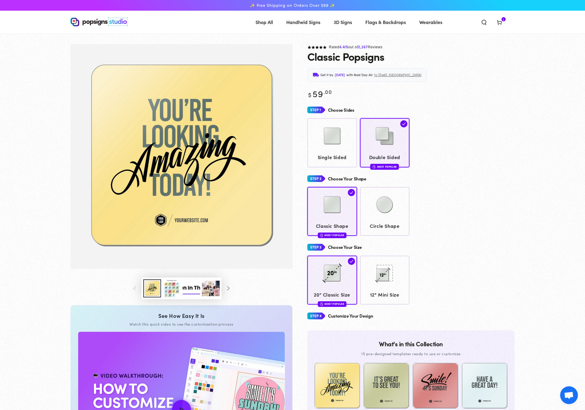
click at [500, 20] on icon at bounding box center [500, 22] width 6 height 6
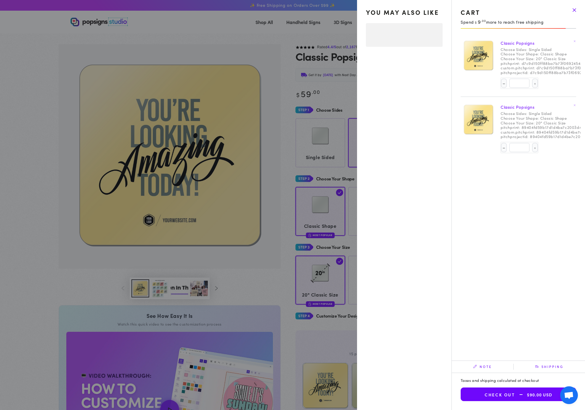
select select "**********"
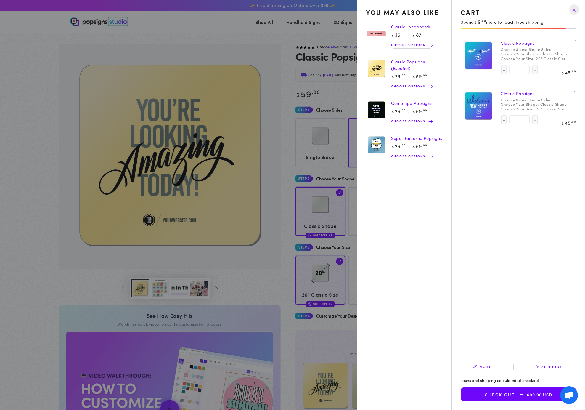
click at [482, 397] on button "Check out $90.00 USD" at bounding box center [518, 394] width 115 height 14
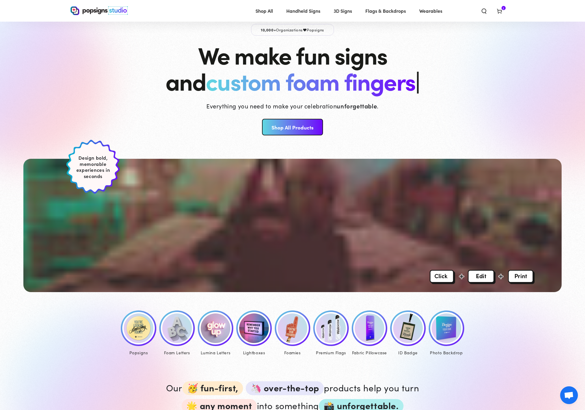
scroll to position [17, 0]
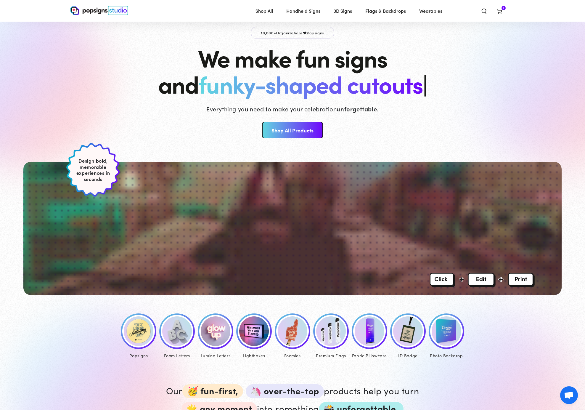
click at [499, 13] on icon at bounding box center [500, 11] width 6 height 6
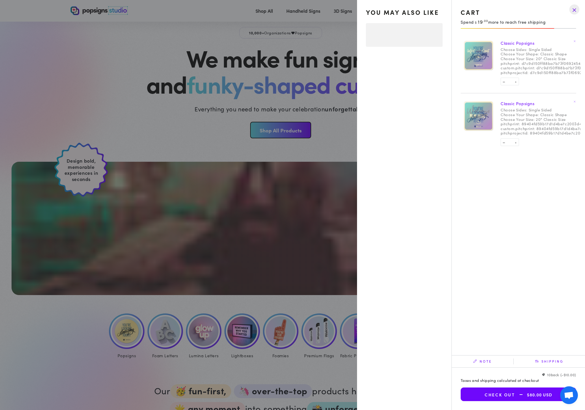
select select "**********"
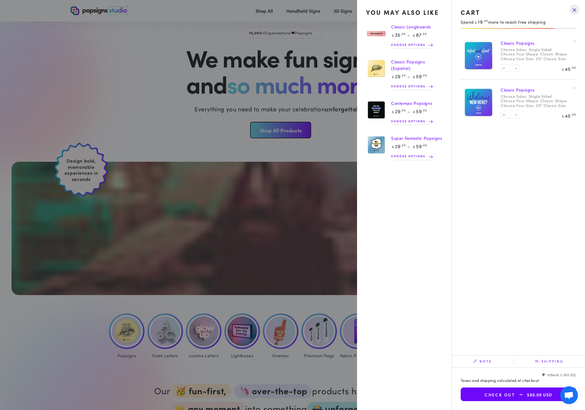
click at [522, 43] on link "Classic Popsigns" at bounding box center [518, 43] width 34 height 6
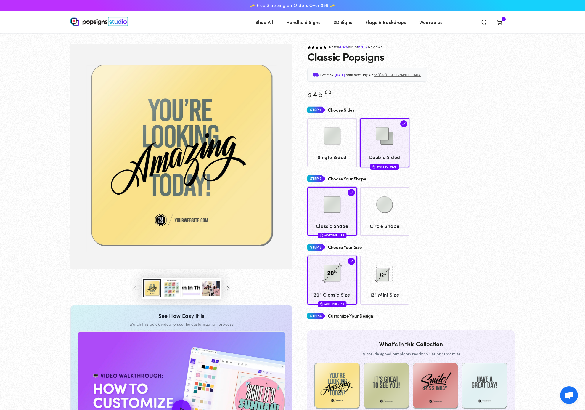
click at [319, 172] on div "Choose Sides Single Sided Double Sided Most Popular Choose Your Shape" at bounding box center [410, 205] width 207 height 200
click at [334, 154] on span "Single Sided" at bounding box center [332, 157] width 44 height 9
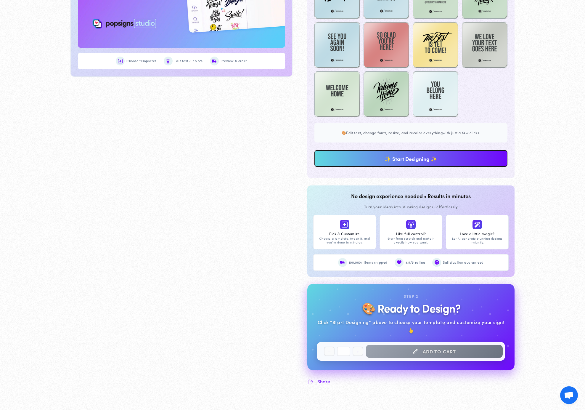
scroll to position [447, 0]
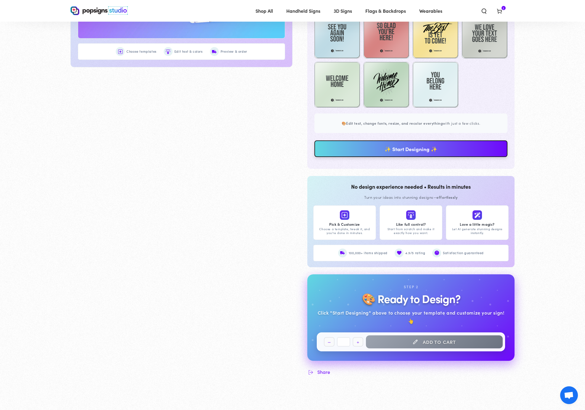
click at [346, 153] on link "✨ Start Designing ✨" at bounding box center [410, 148] width 193 height 17
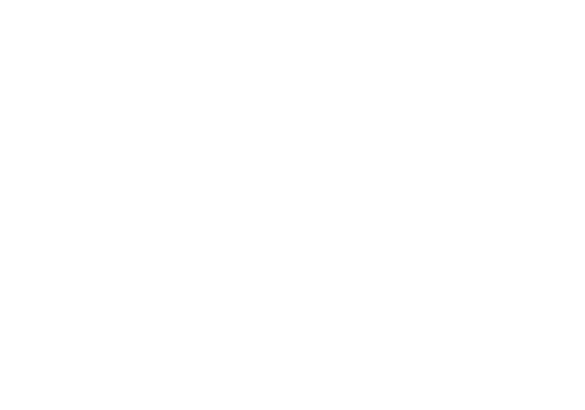
scroll to position [0, 0]
type textarea "An ancient tree with a door leading to a magical world"
type input "#42445A"
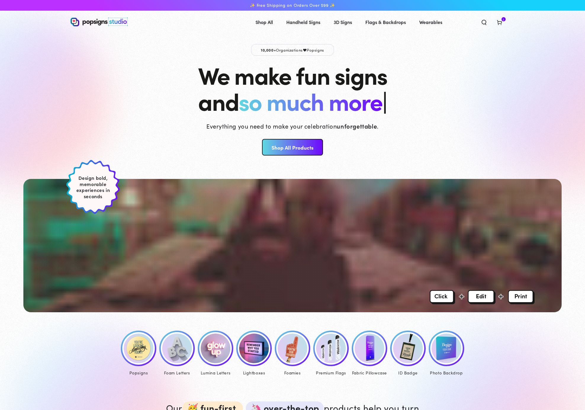
scroll to position [17, 0]
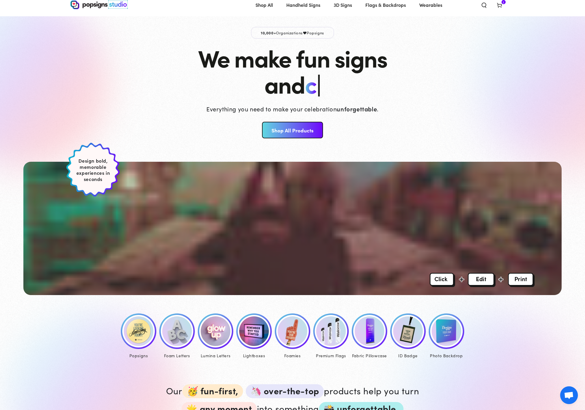
click at [503, 9] on span "Cart 2 2 items" at bounding box center [499, 4] width 15 height 13
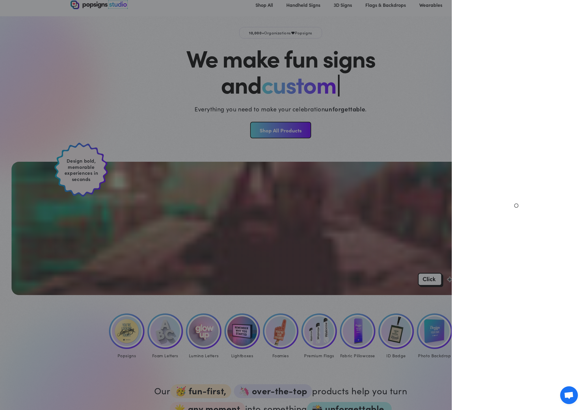
select select "**********"
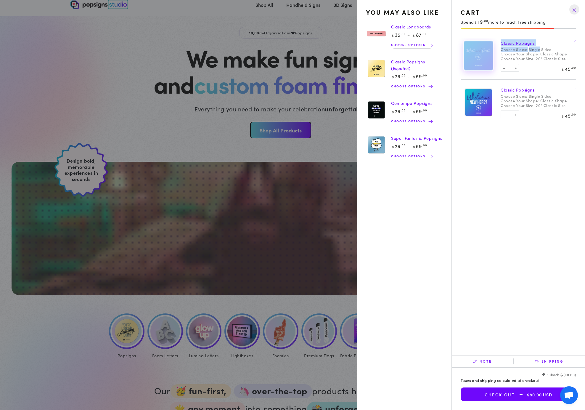
drag, startPoint x: 541, startPoint y: 49, endPoint x: 473, endPoint y: 48, distance: 67.5
click at [473, 49] on div "Classic Popsigns Choose Sides: Single Sided Choose Your Shape: Classic Shape Ch…" at bounding box center [518, 56] width 115 height 37
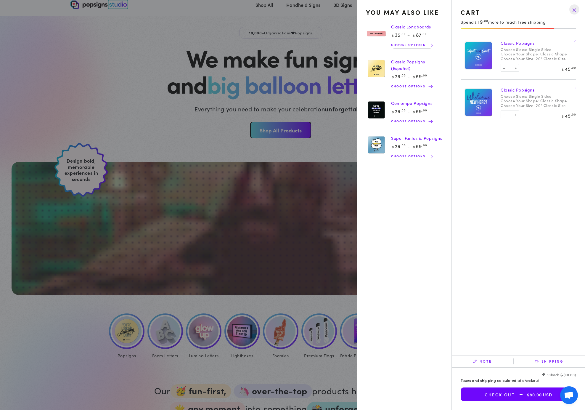
click at [577, 10] on drawer-close-button at bounding box center [574, 9] width 15 height 13
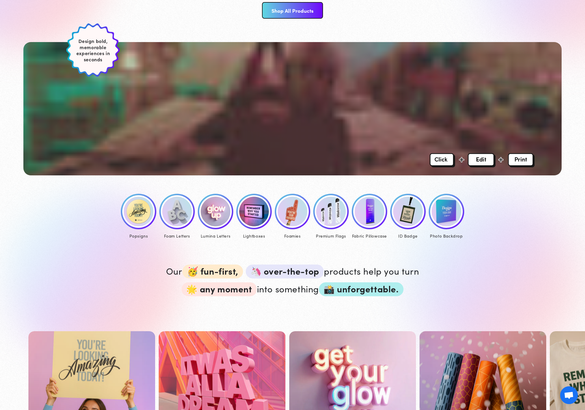
scroll to position [0, 0]
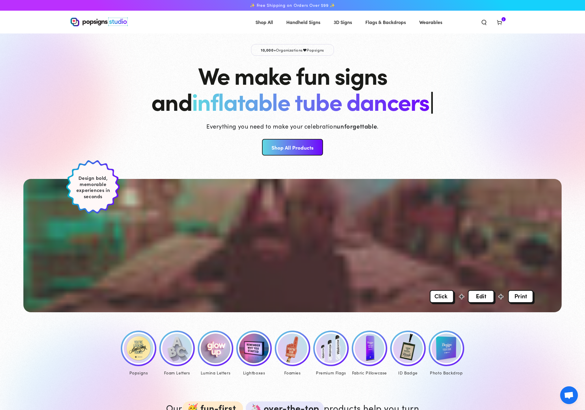
click at [118, 20] on img at bounding box center [98, 21] width 57 height 9
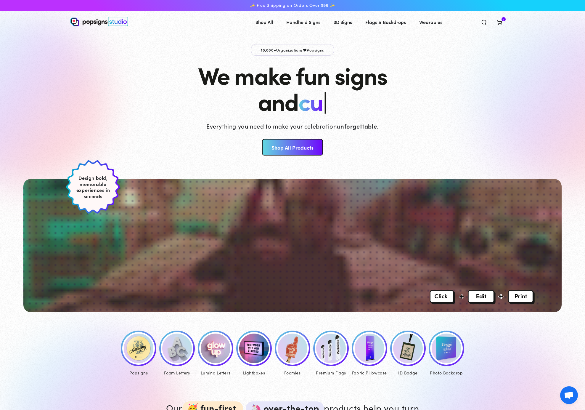
click at [501, 26] on span "Cart 2 2 items" at bounding box center [499, 21] width 15 height 13
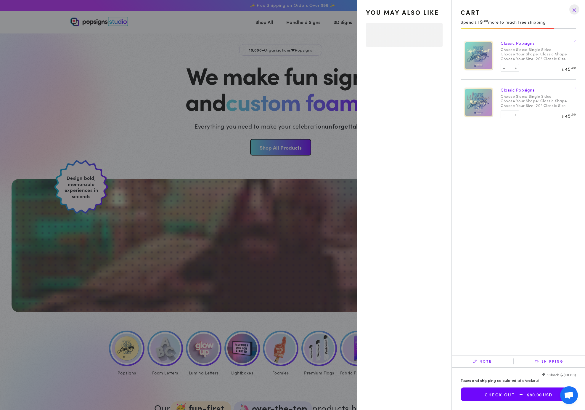
select select "**********"
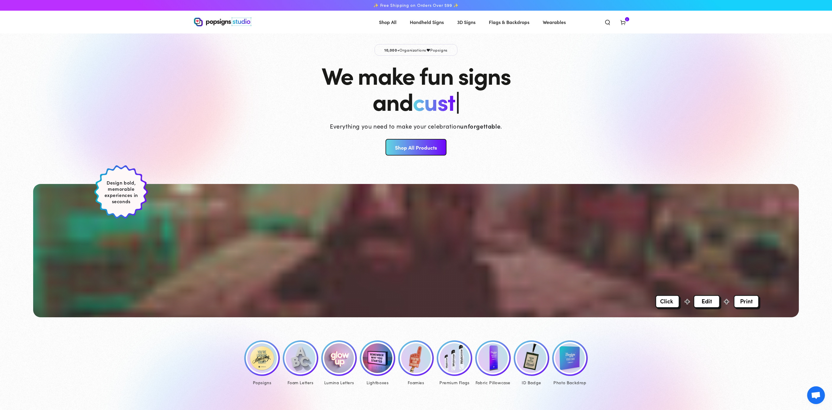
click at [625, 21] on use at bounding box center [623, 22] width 4 height 5
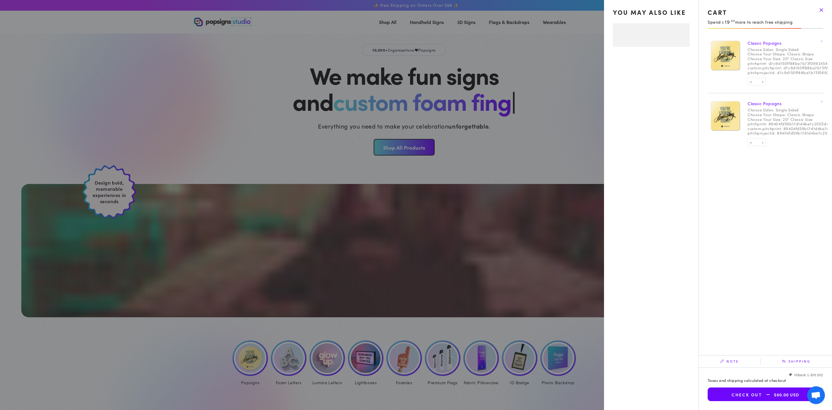
select select "**********"
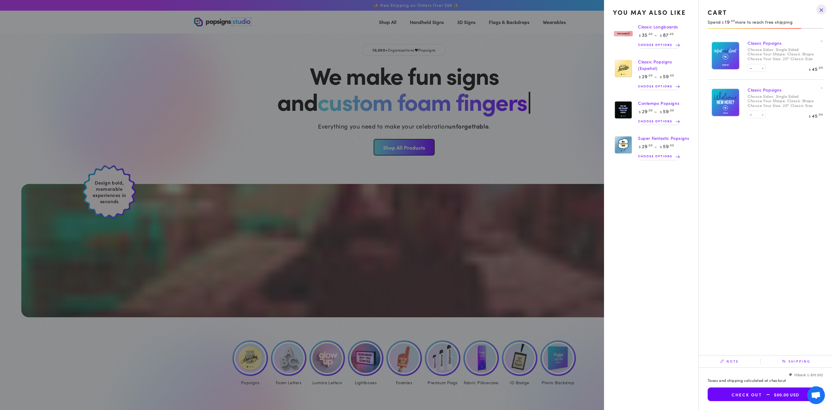
click at [762, 43] on link "Classic Popsigns" at bounding box center [765, 43] width 34 height 6
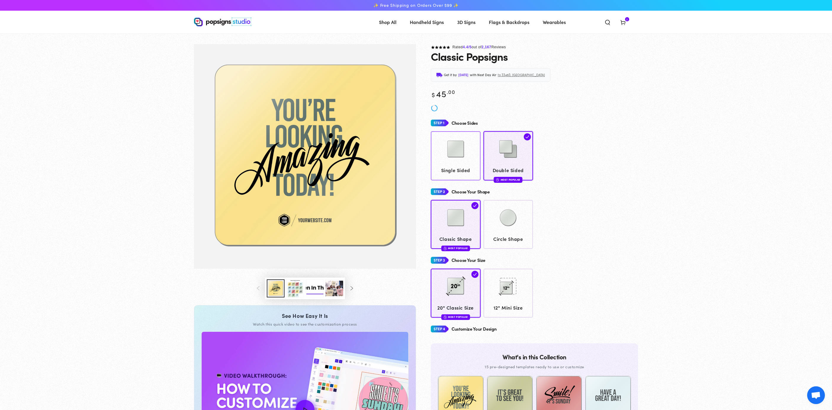
click at [457, 160] on img at bounding box center [456, 149] width 30 height 30
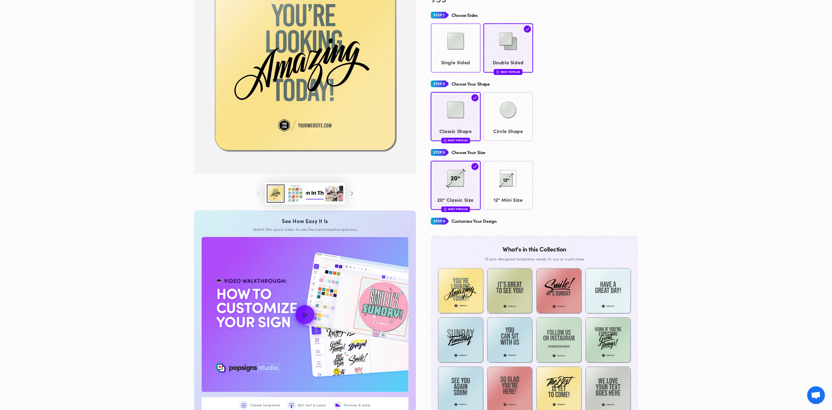
scroll to position [91, 0]
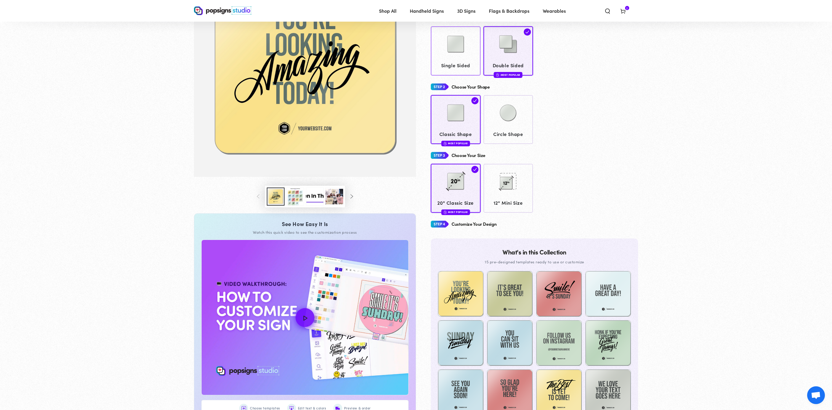
click at [450, 65] on span "Single Sided" at bounding box center [456, 65] width 44 height 9
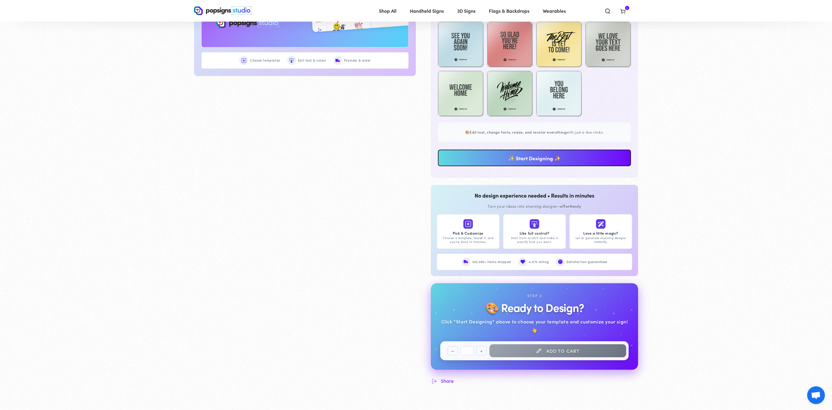
scroll to position [447, 0]
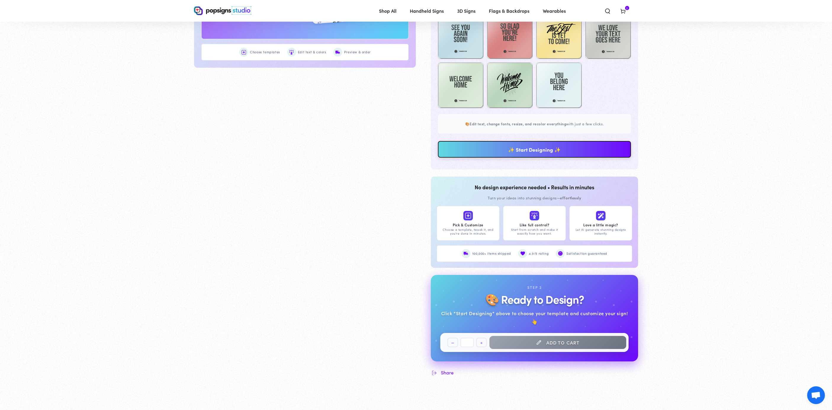
click at [514, 150] on link "✨ Start Designing ✨" at bounding box center [534, 149] width 193 height 17
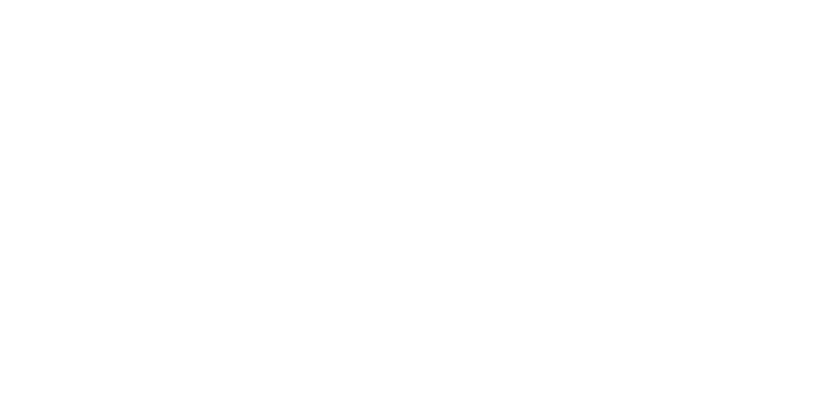
scroll to position [0, 0]
type textarea "An ancient tree with a door leading to a magical world"
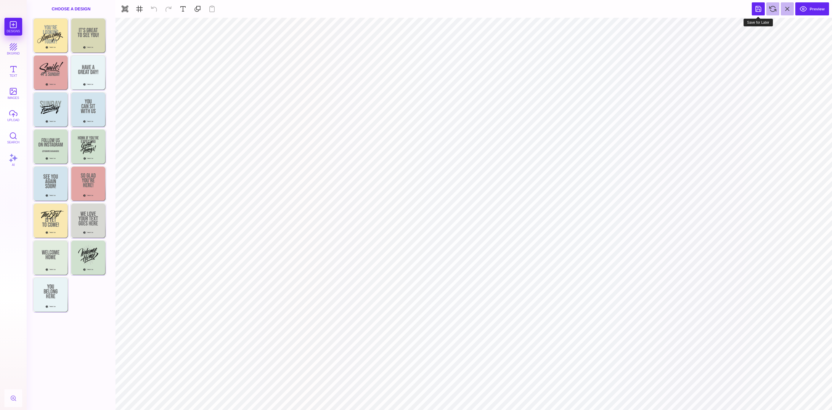
click at [760, 12] on button at bounding box center [758, 8] width 13 height 13
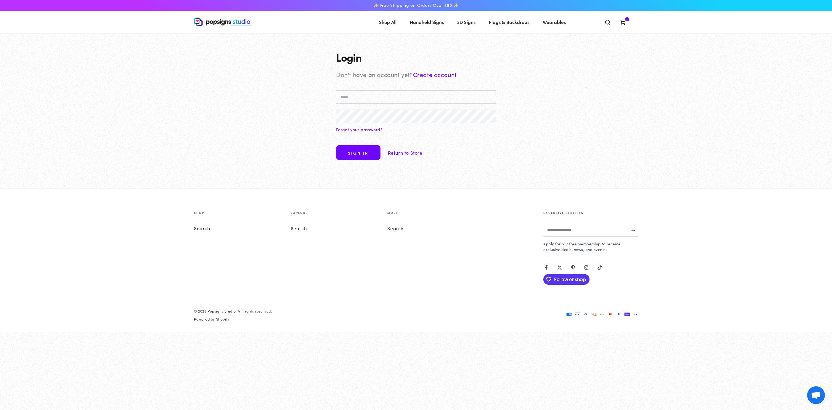
click at [366, 101] on input "Email" at bounding box center [416, 96] width 160 height 13
type input "**********"
click at [443, 76] on link "Create account" at bounding box center [435, 74] width 44 height 8
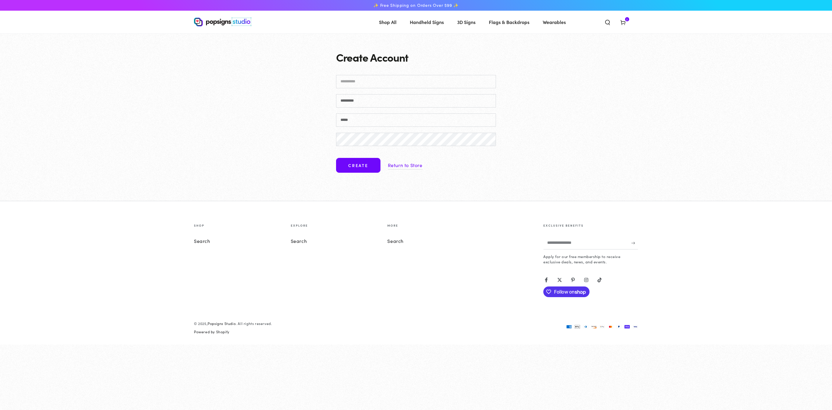
click at [446, 84] on input "First name" at bounding box center [416, 81] width 160 height 13
type input "*****"
type input "*********"
click at [435, 123] on input "Email" at bounding box center [416, 119] width 160 height 13
type input "**********"
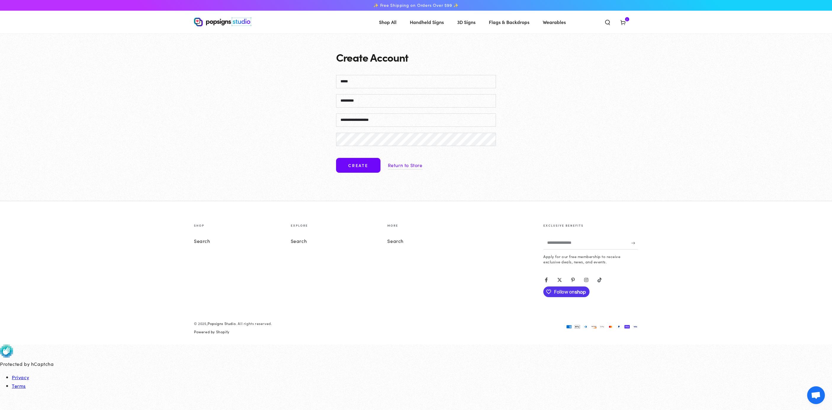
click at [308, 138] on div "**********" at bounding box center [416, 116] width 832 height 167
click at [356, 162] on button "Create" at bounding box center [358, 165] width 44 height 15
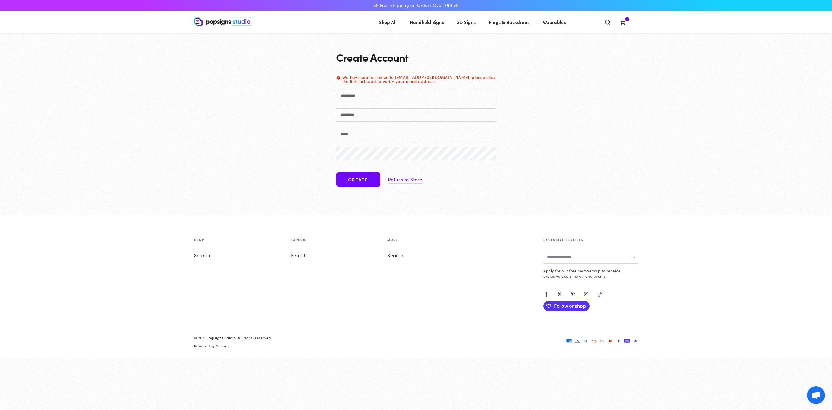
click at [624, 22] on icon at bounding box center [623, 22] width 6 height 6
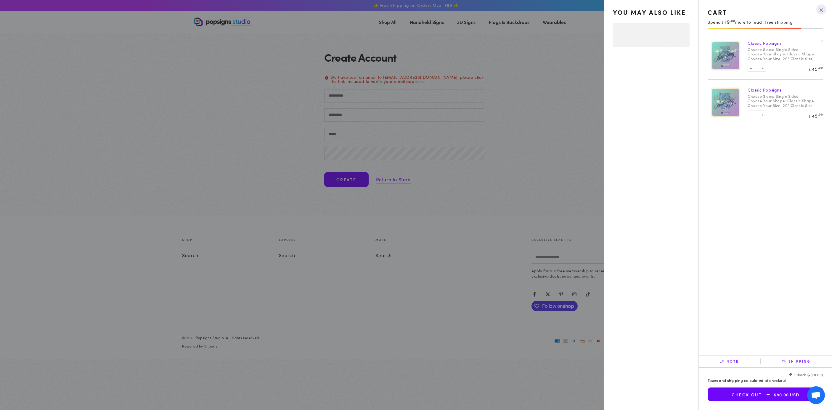
select select "**********"
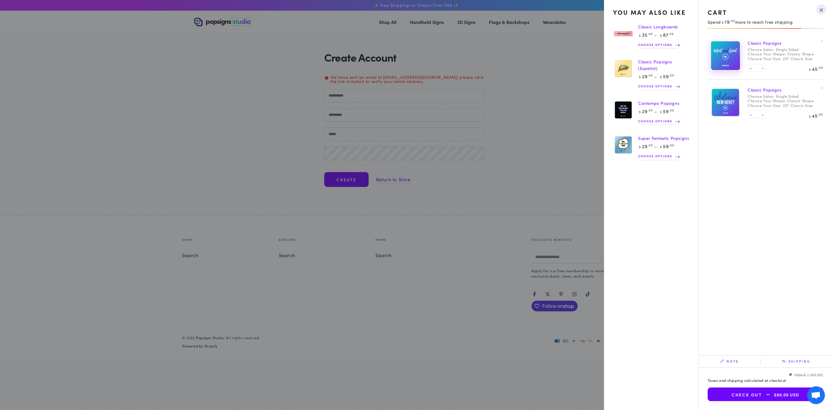
click at [730, 57] on img at bounding box center [726, 56] width 30 height 30
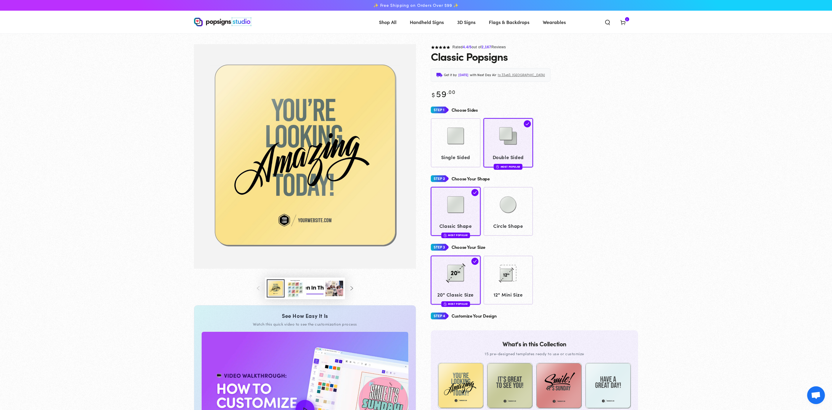
click at [622, 16] on span "Cart 2 2 items" at bounding box center [622, 21] width 15 height 13
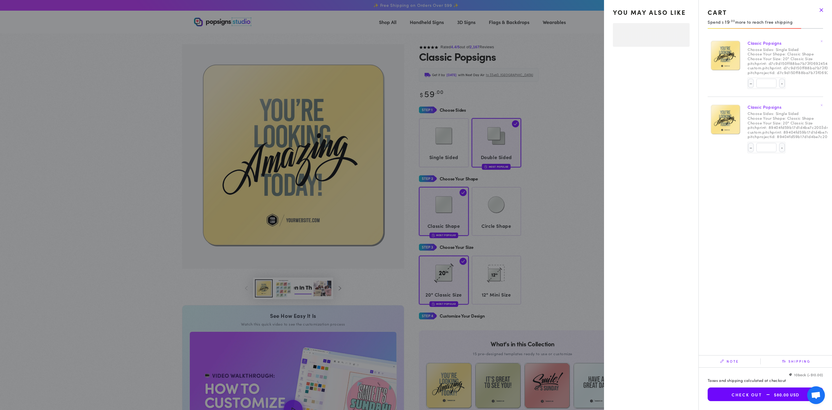
select select "**********"
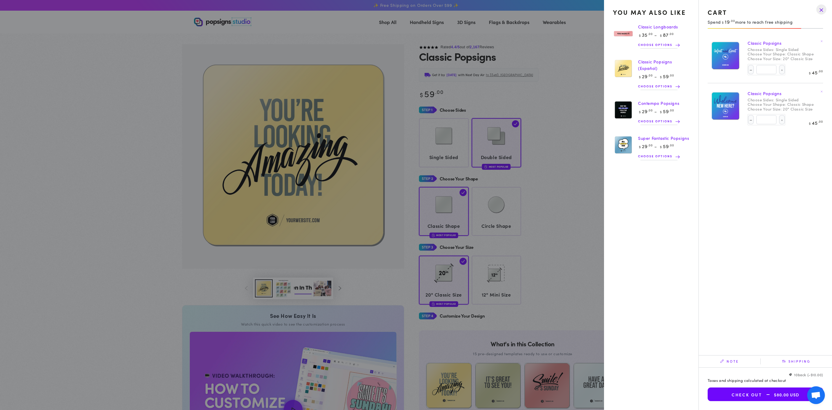
click at [760, 48] on dt "Choose Sides:" at bounding box center [761, 49] width 27 height 5
click at [759, 48] on dt "Choose Sides:" at bounding box center [761, 49] width 27 height 5
click at [760, 50] on dt "Choose Sides:" at bounding box center [761, 49] width 27 height 5
click at [823, 10] on drawer-close-button at bounding box center [821, 9] width 15 height 13
